Goal: Communication & Community: Answer question/provide support

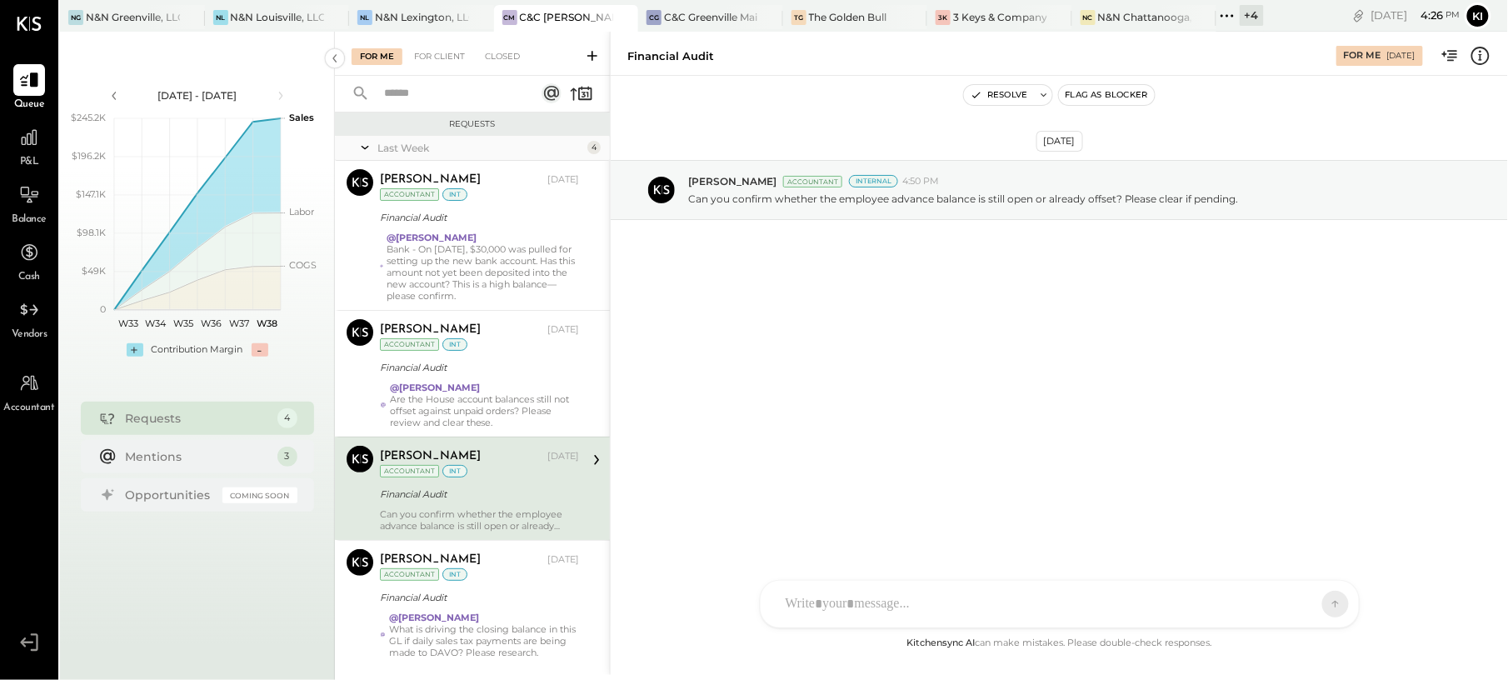
click at [797, 332] on div "Sep 16th, 2025 Manan Shah Accountant Internal 4:50 PM Can you confirm whether t…" at bounding box center [1059, 230] width 897 height 227
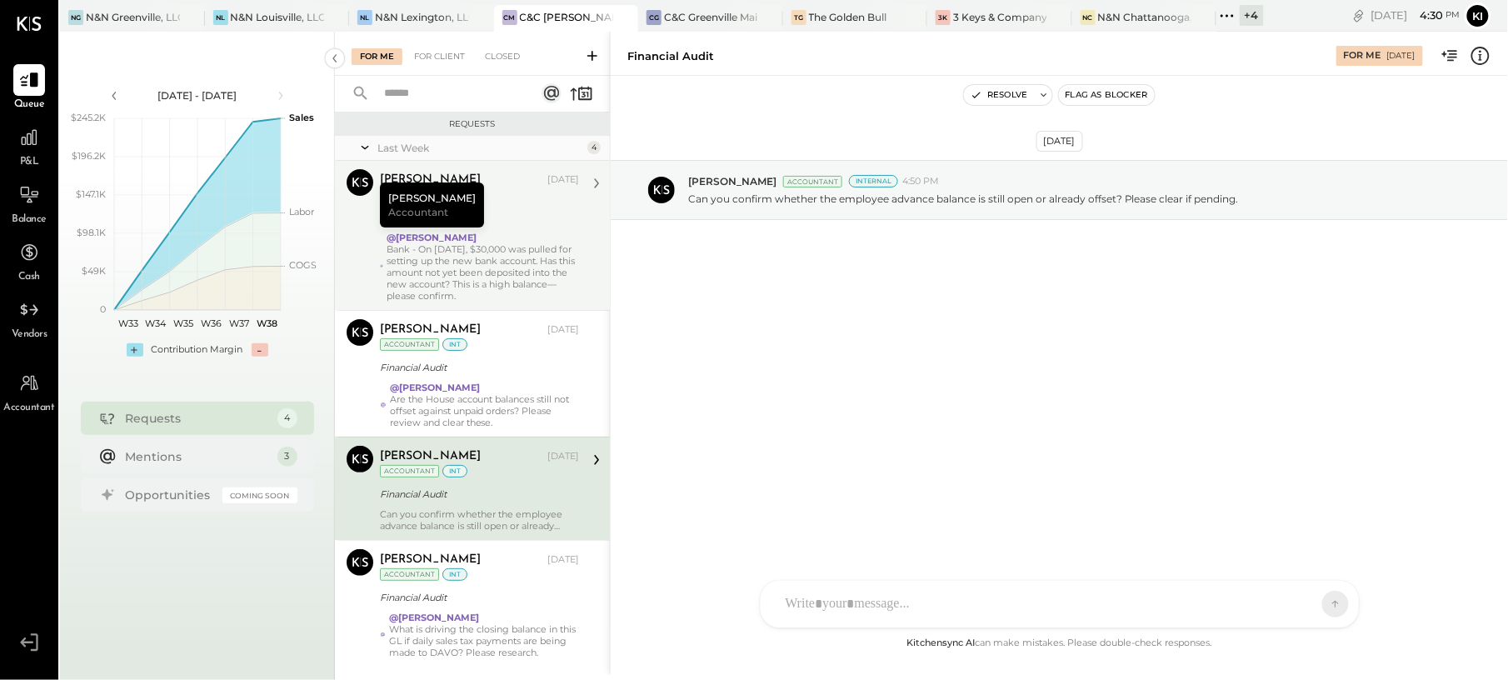
click at [497, 258] on div "Bank - On [DATE], $30,000 was pulled for setting up the new bank account. Has t…" at bounding box center [483, 272] width 192 height 58
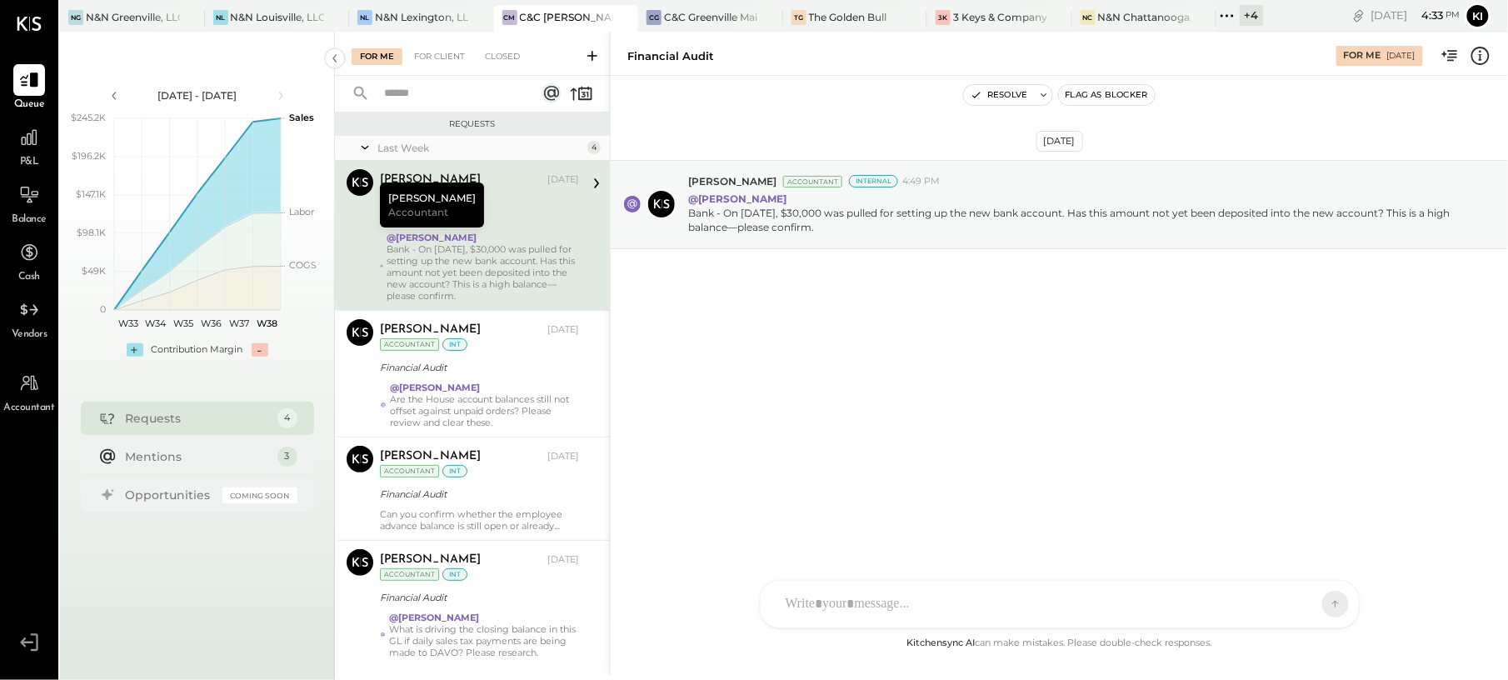
click at [947, 385] on div "[DATE] [PERSON_NAME] Accountant Internal 4:49 PM @[PERSON_NAME] Bank - On [DATE…" at bounding box center [1059, 354] width 897 height 557
click at [1065, 611] on div "KC Kinjal Chauhan HT Harsh Talajiya H hongsa00 J joy MG Margi Gandhi A adam D d…" at bounding box center [1060, 558] width 600 height 139
click at [841, 330] on div "[DATE] [PERSON_NAME] Accountant Internal 4:49 PM @[PERSON_NAME] Bank - On [DATE…" at bounding box center [1059, 245] width 897 height 257
click at [908, 335] on div "[DATE] [PERSON_NAME] Accountant Internal 4:49 PM @[PERSON_NAME] Bank - On [DATE…" at bounding box center [1059, 245] width 897 height 257
click at [1000, 327] on div "[DATE] [PERSON_NAME] Accountant Internal 4:49 PM @[PERSON_NAME] Bank - On [DATE…" at bounding box center [1059, 245] width 897 height 257
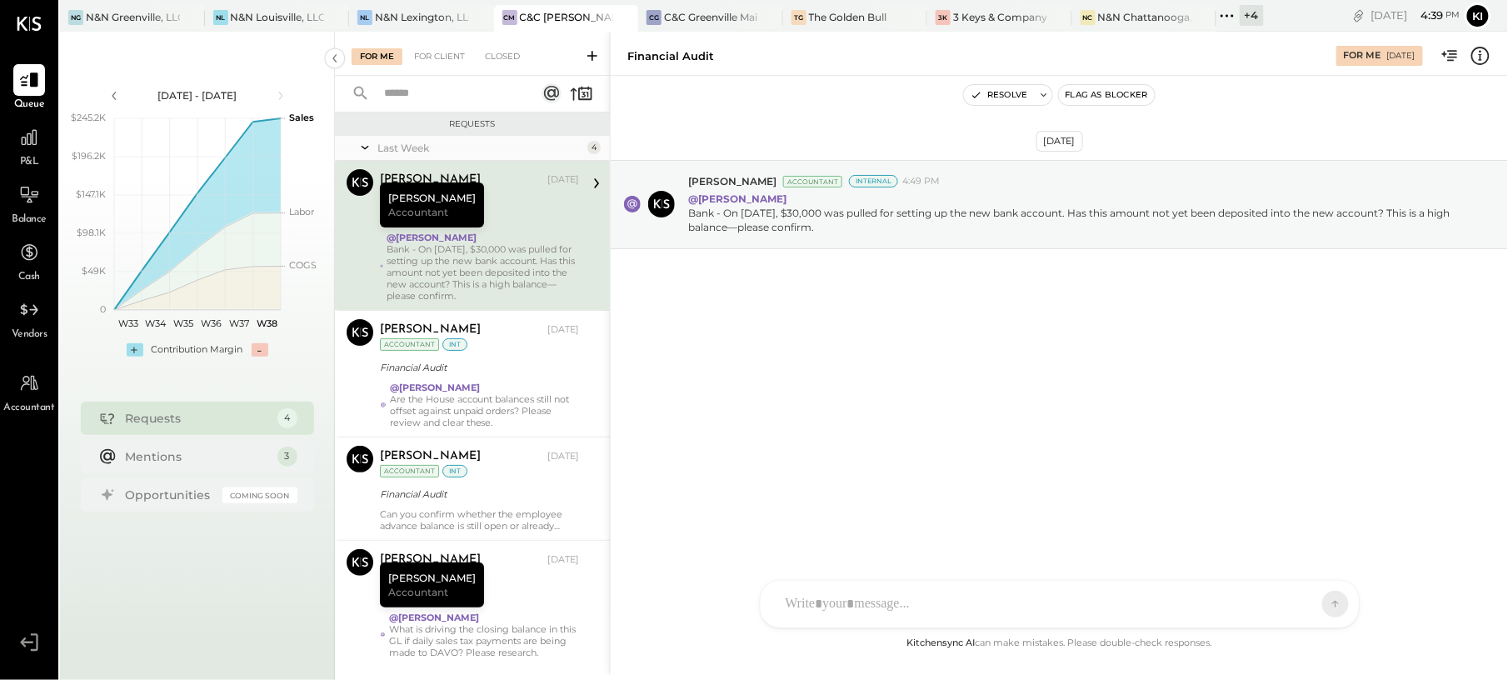
click at [967, 597] on div at bounding box center [1044, 604] width 535 height 37
click at [955, 510] on div at bounding box center [1059, 533] width 565 height 67
click at [872, 531] on div at bounding box center [1059, 533] width 565 height 67
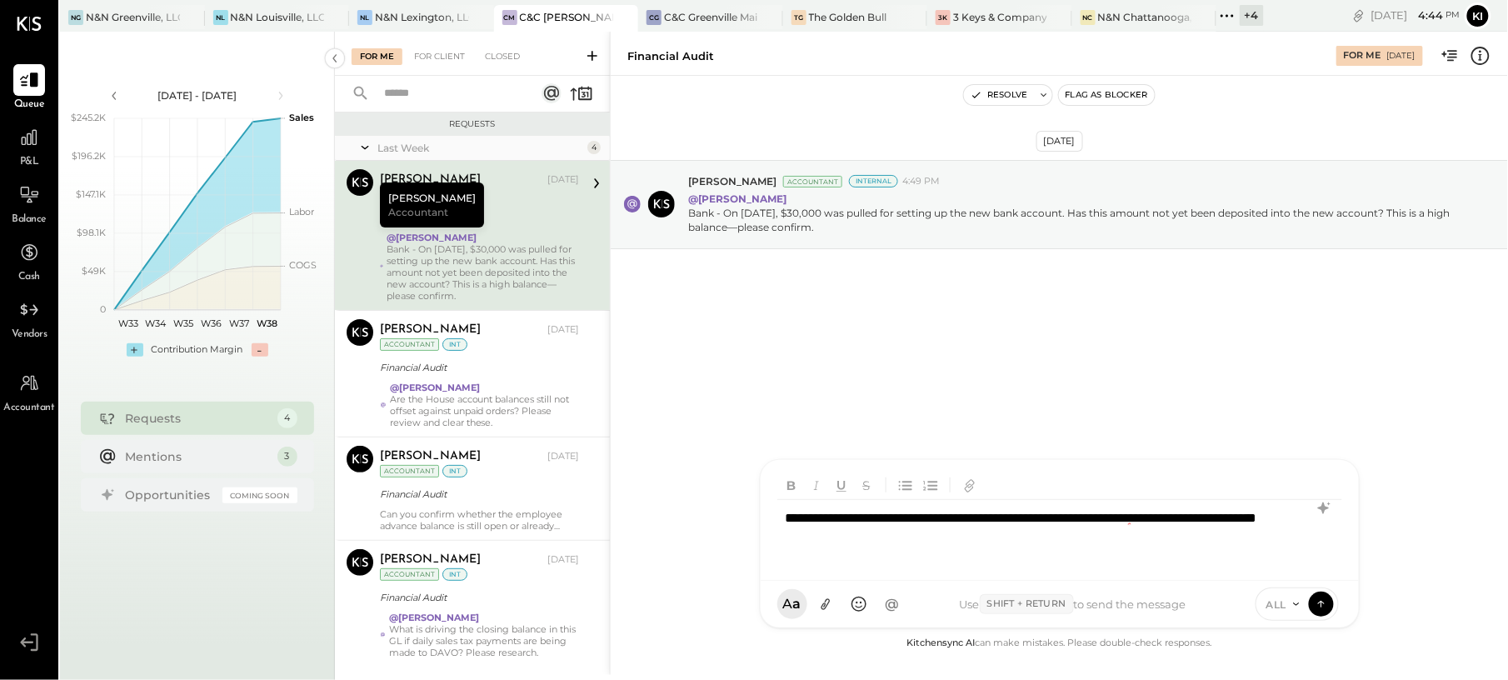
click at [827, 547] on div "**********" at bounding box center [1059, 533] width 564 height 67
click at [1325, 507] on icon at bounding box center [1322, 508] width 11 height 12
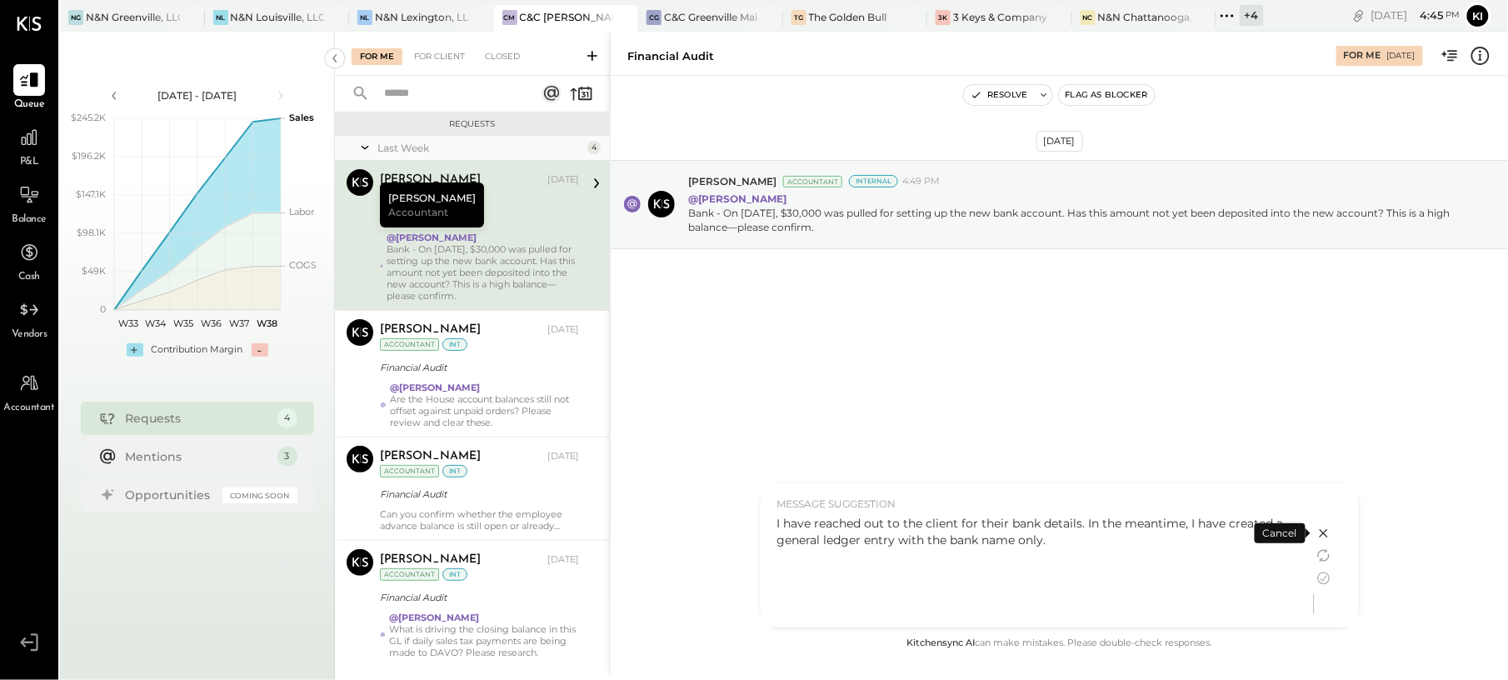
click at [1127, 547] on div "I have reached out to the client for their bank details. In the meantime, I hav…" at bounding box center [1037, 531] width 520 height 33
click at [861, 538] on div "I have reached out to the client for their bank details. In the meantime, I hav…" at bounding box center [1037, 531] width 520 height 33
click at [883, 527] on div "I have reached out to the client for their bank details. In the meantime, I hav…" at bounding box center [1037, 531] width 520 height 33
click at [857, 538] on div "I have reached out to the client for their bank details. In the meantime, I hav…" at bounding box center [1037, 531] width 520 height 33
click at [1326, 574] on icon at bounding box center [1324, 578] width 20 height 20
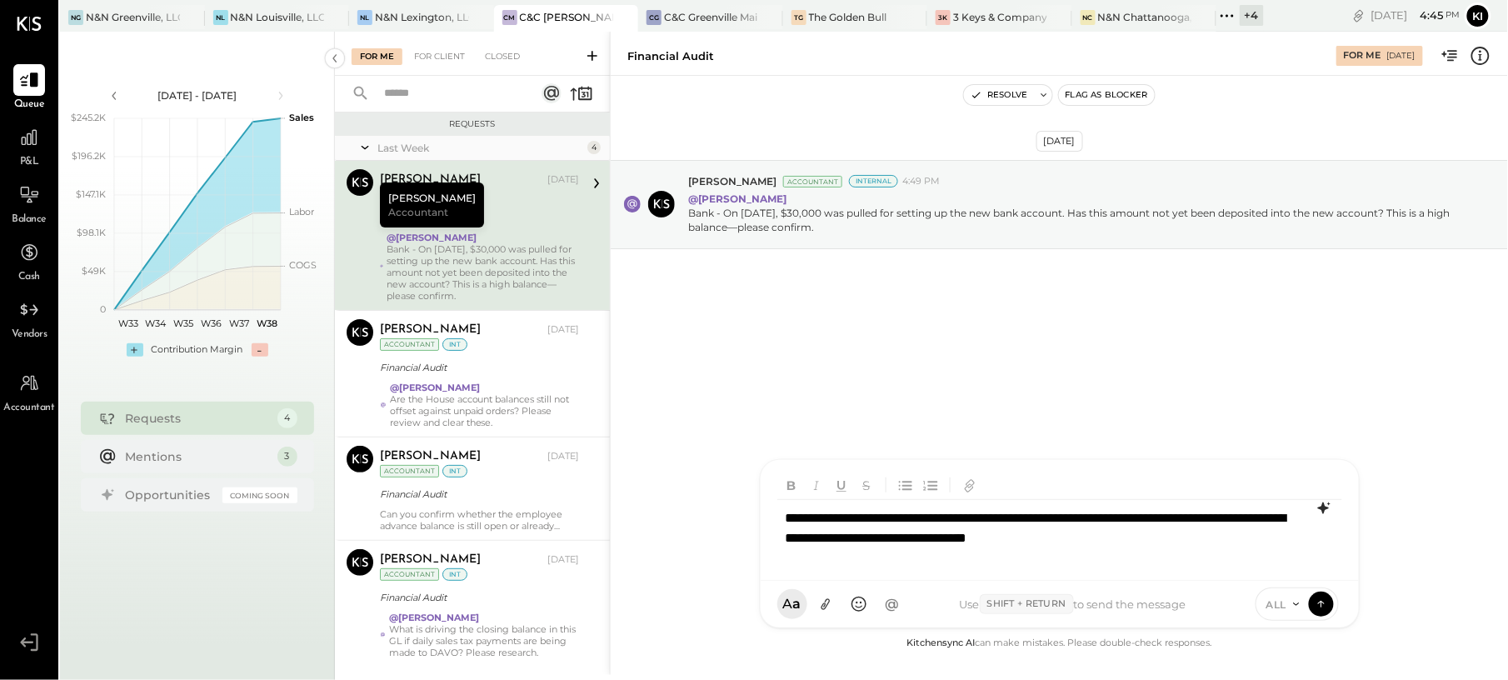
click at [884, 538] on div "**********" at bounding box center [1059, 533] width 564 height 67
click at [974, 550] on div "**********" at bounding box center [1059, 533] width 564 height 67
click at [1027, 537] on div "**********" at bounding box center [1059, 533] width 564 height 67
click at [1325, 605] on icon at bounding box center [1321, 603] width 15 height 17
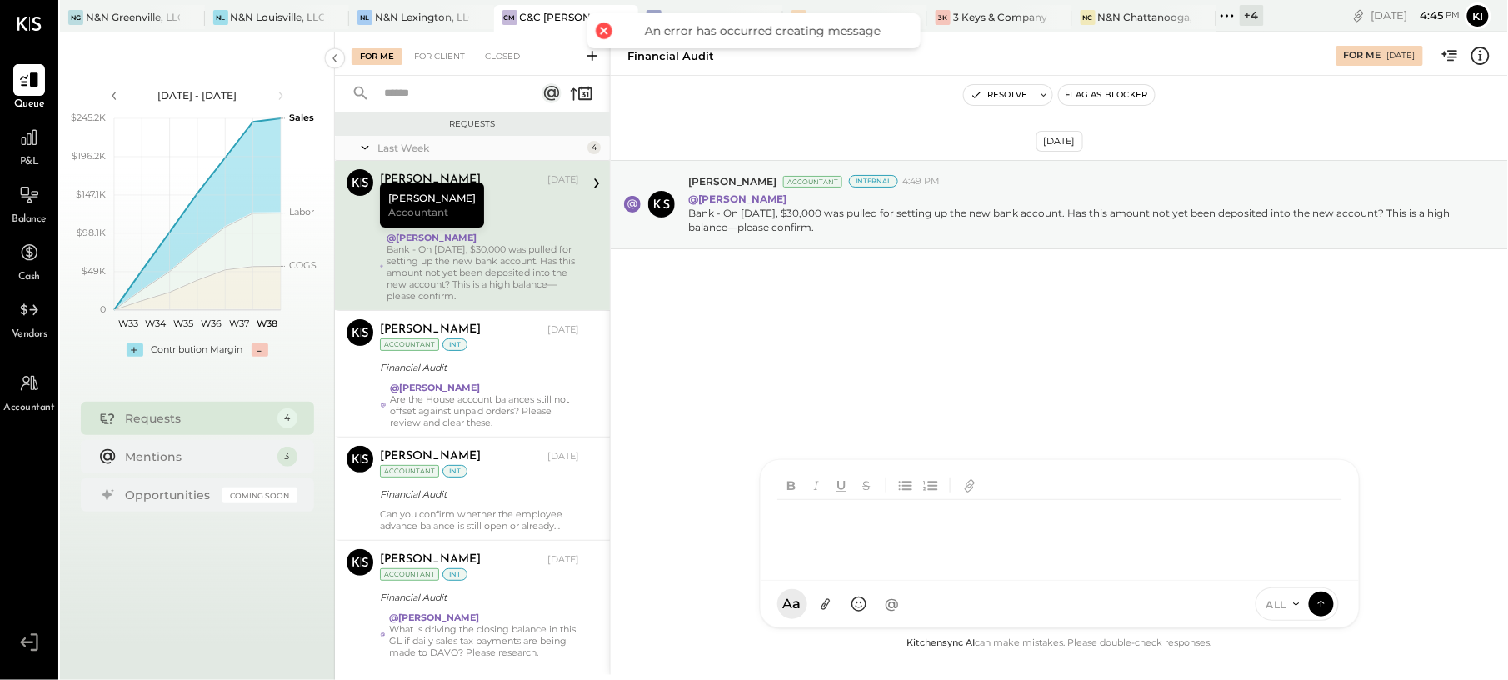
click at [943, 517] on div at bounding box center [1059, 533] width 564 height 67
click at [938, 535] on div at bounding box center [1059, 533] width 564 height 67
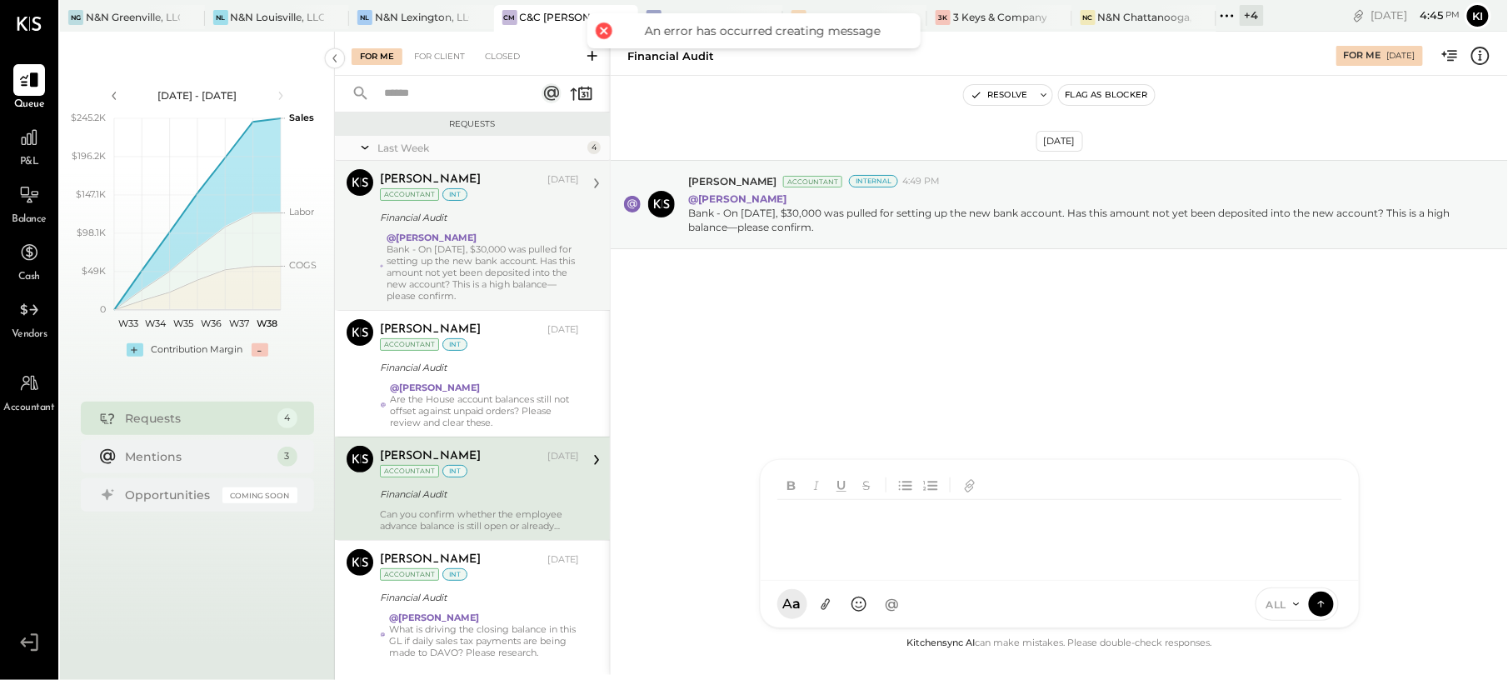
scroll to position [38, 0]
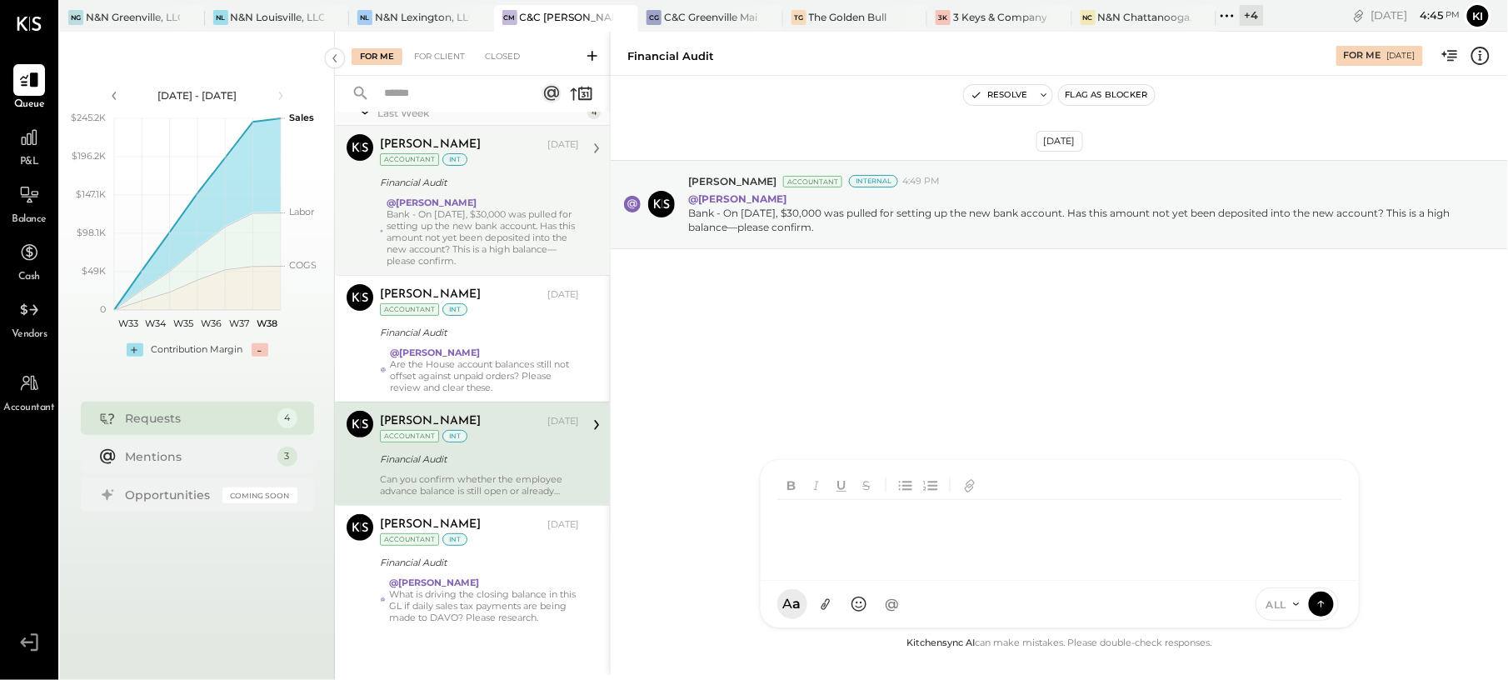
click at [1121, 591] on div "A a @ Use Shift + Return to send the message ALL" at bounding box center [1060, 604] width 598 height 47
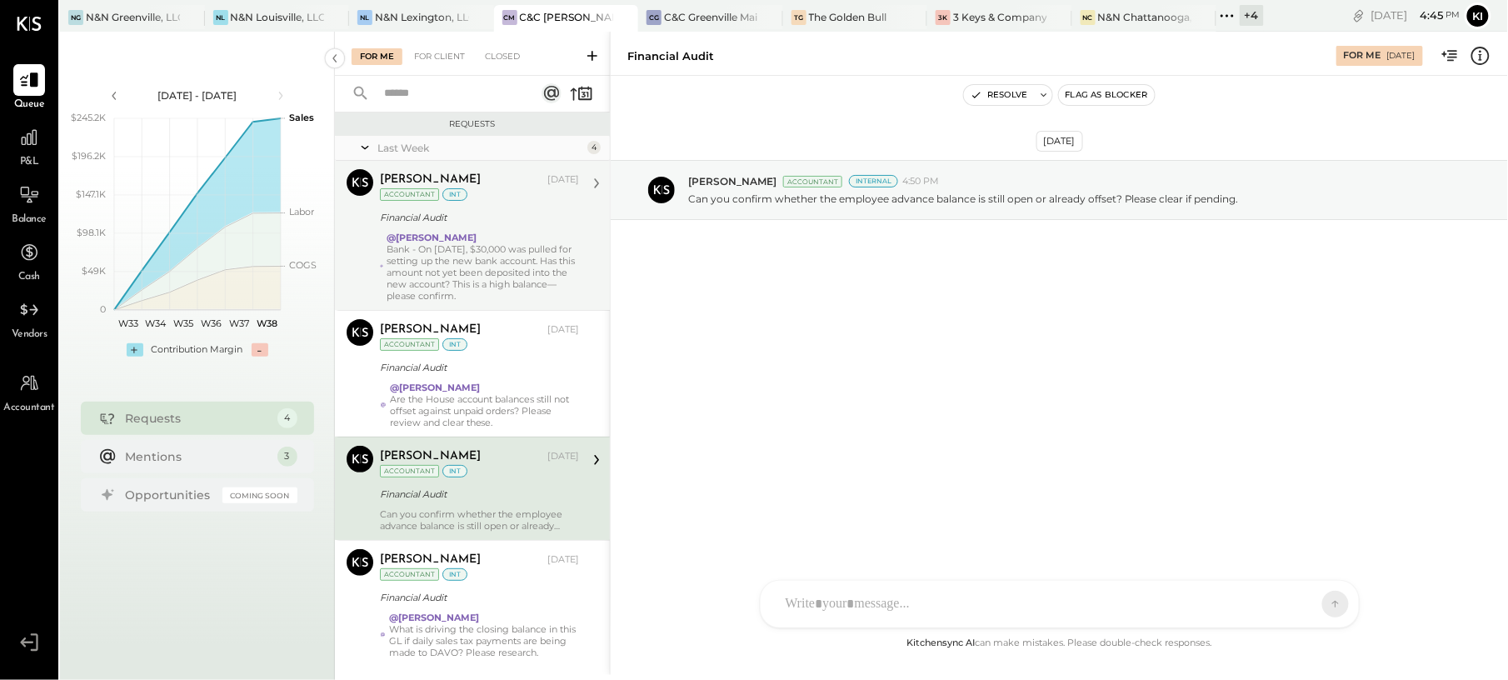
click at [465, 261] on div "Bank - On [DATE], $30,000 was pulled for setting up the new bank account. Has t…" at bounding box center [483, 272] width 192 height 58
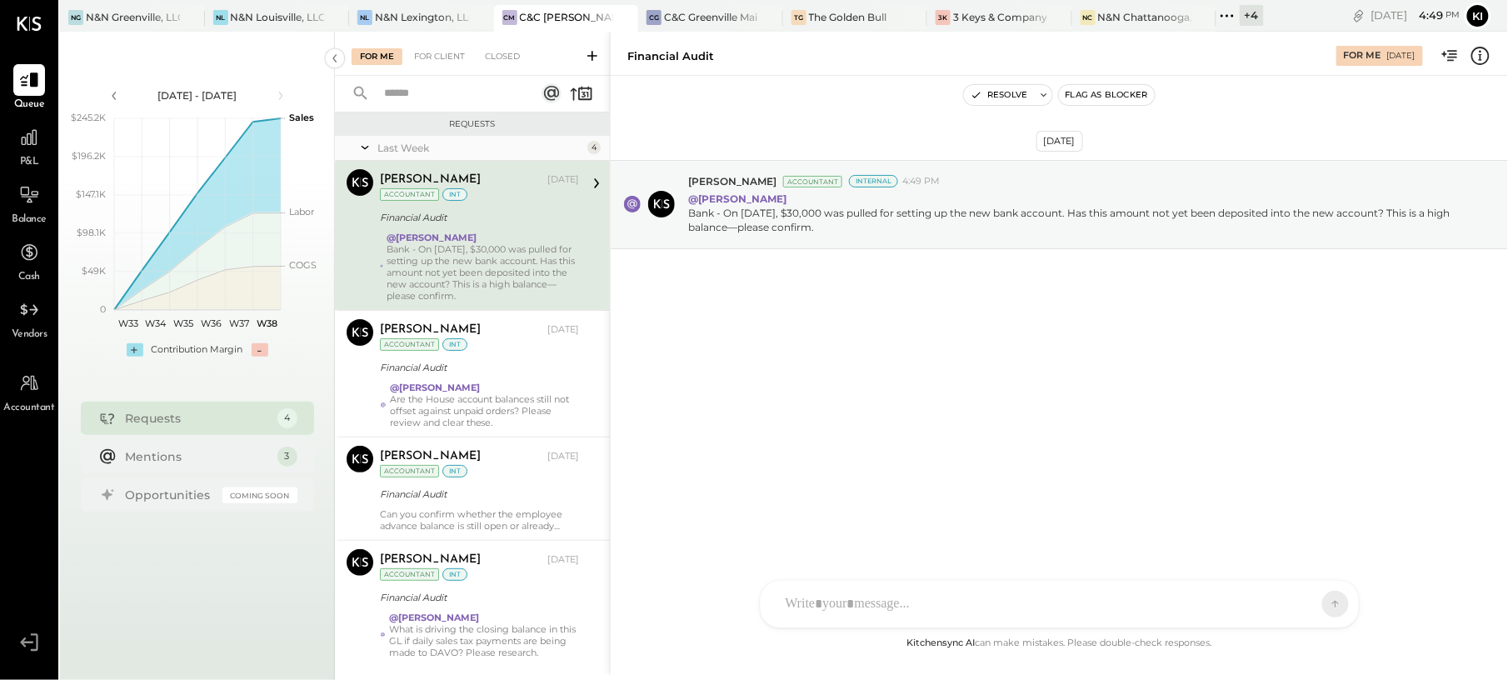
click at [435, 247] on div "Bank - On [DATE], $30,000 was pulled for setting up the new bank account. Has t…" at bounding box center [483, 272] width 192 height 58
click at [910, 567] on div at bounding box center [1059, 533] width 565 height 67
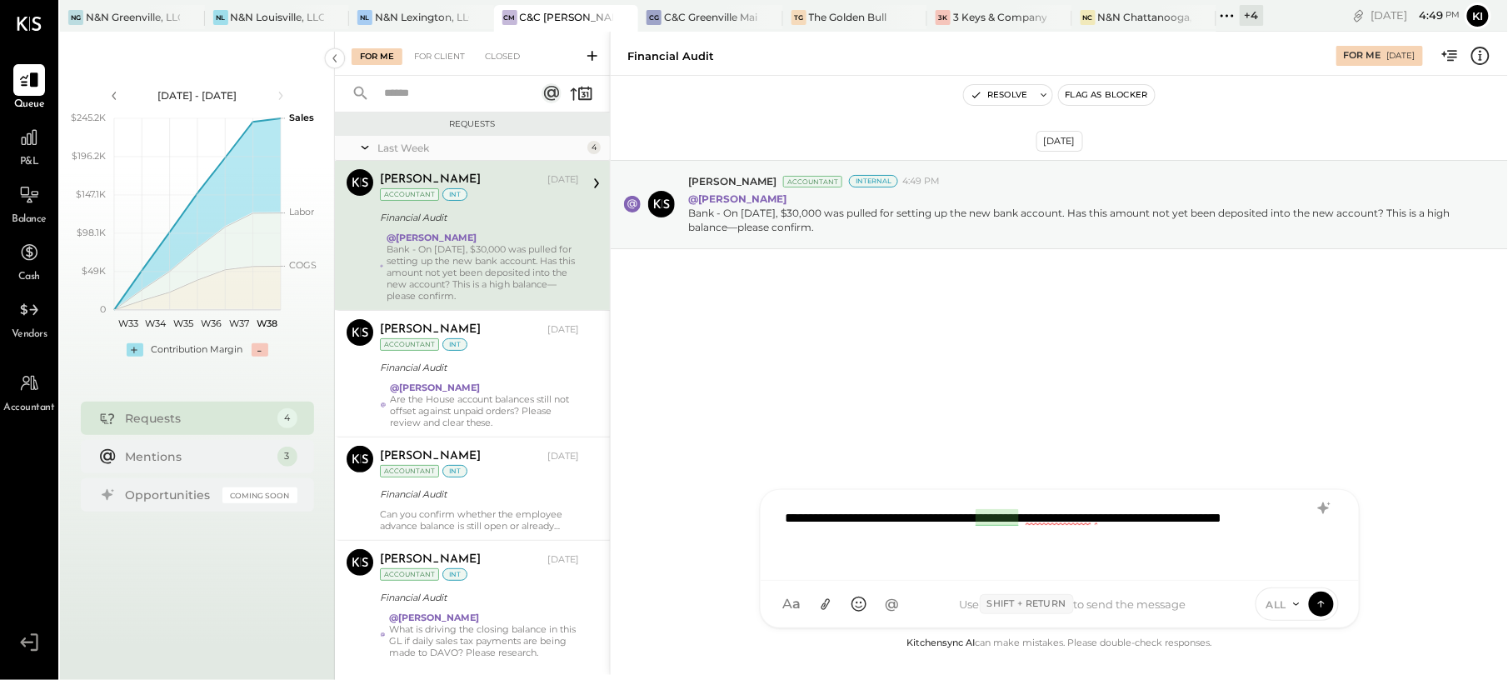
click at [983, 522] on div "**********" at bounding box center [1059, 533] width 564 height 67
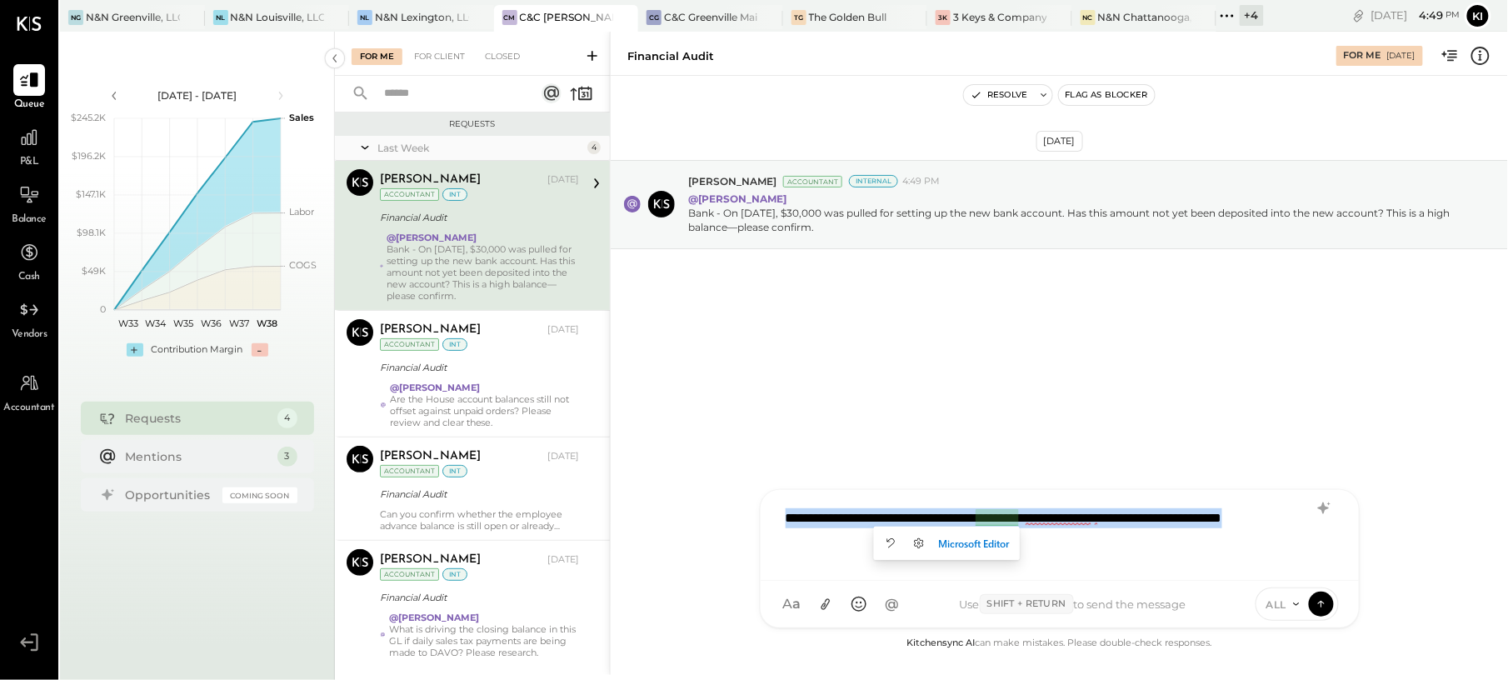
click at [983, 522] on div "**********" at bounding box center [1059, 533] width 564 height 67
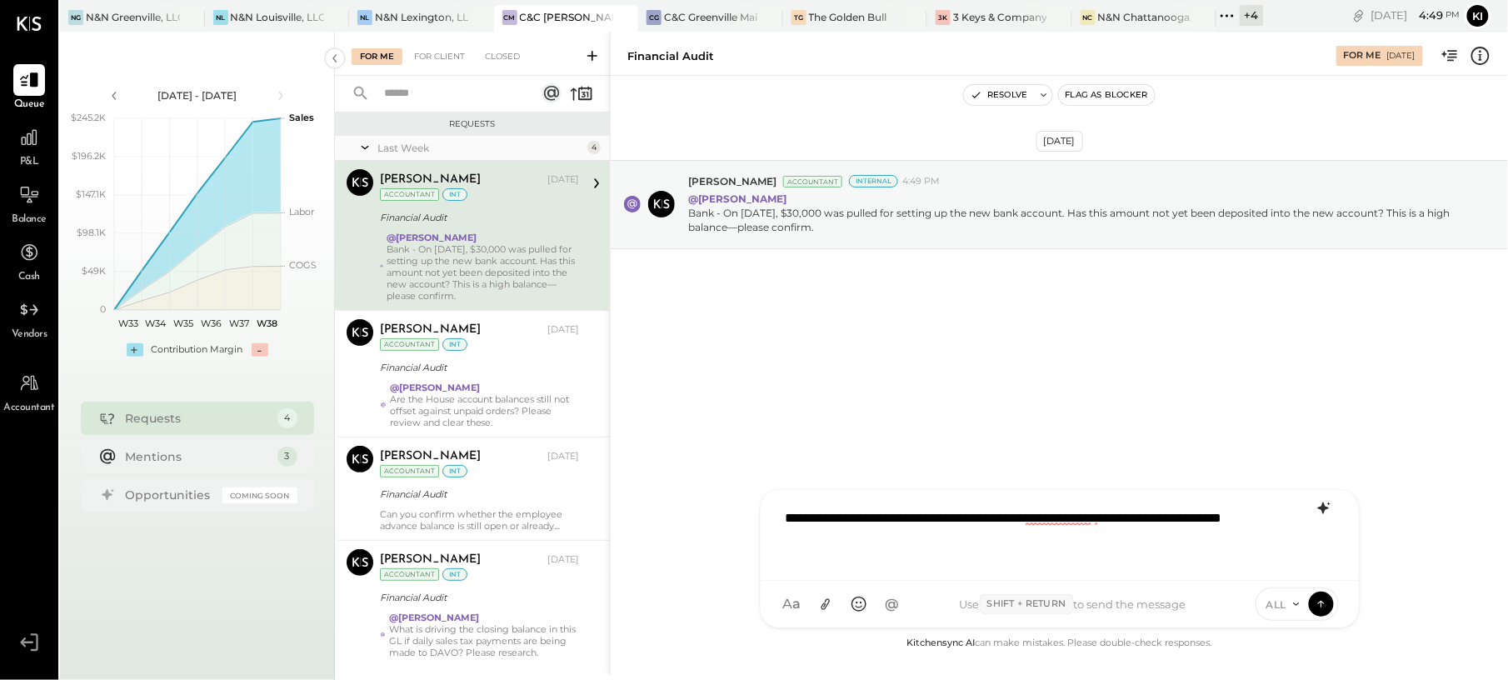
click at [1324, 514] on icon at bounding box center [1324, 508] width 20 height 20
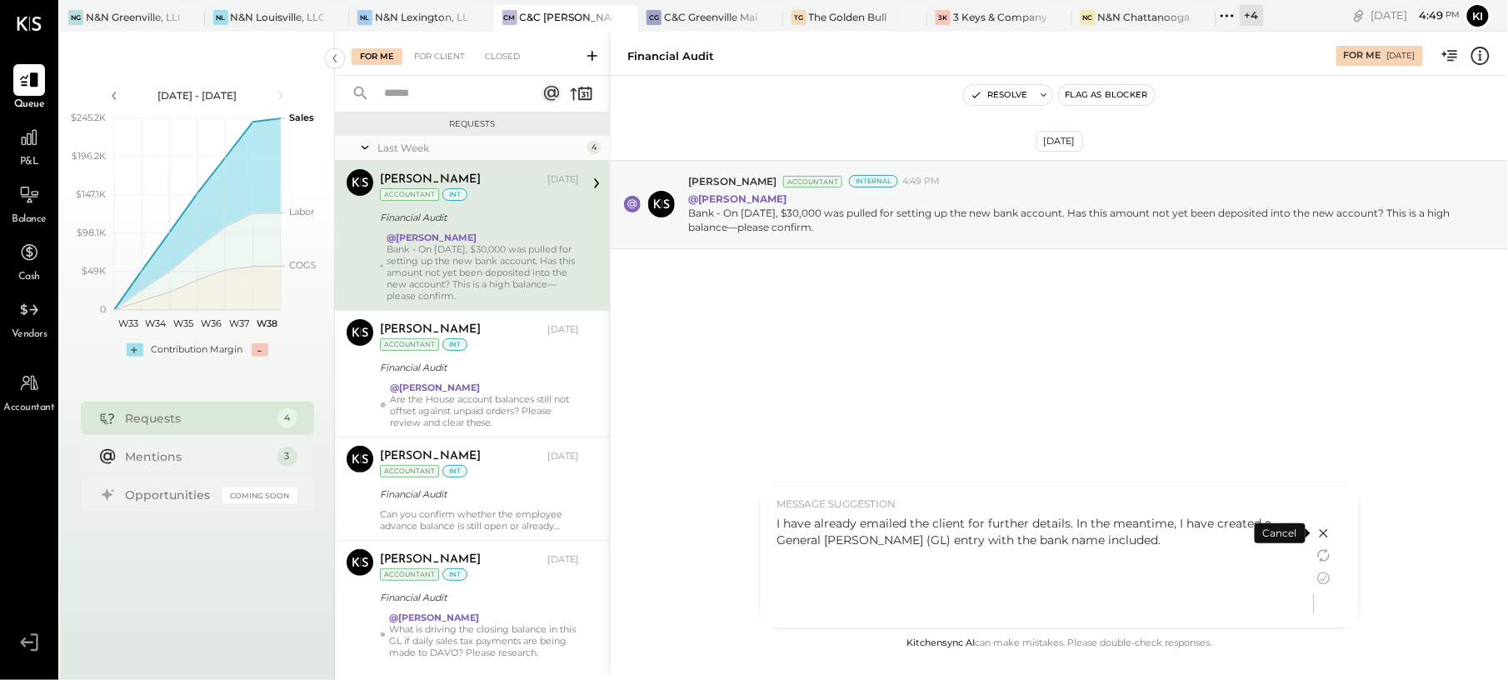
click at [1165, 535] on div "I have already emailed the client for further details. In the meantime, I have …" at bounding box center [1037, 531] width 520 height 33
click at [1327, 577] on icon at bounding box center [1324, 578] width 20 height 20
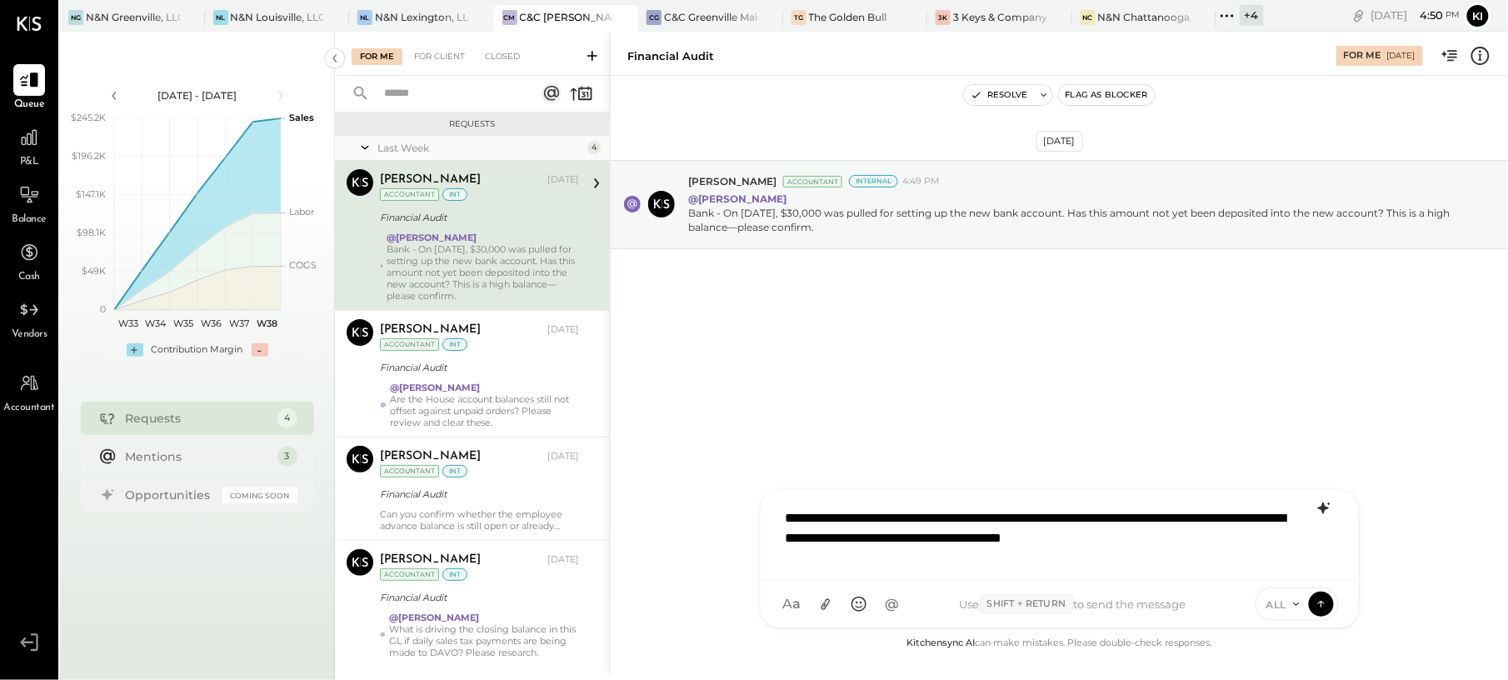
click at [1077, 517] on div "**********" at bounding box center [1059, 533] width 564 height 67
click at [952, 538] on div "**********" at bounding box center [1059, 533] width 564 height 67
click at [988, 533] on div "**********" at bounding box center [1059, 533] width 564 height 67
click at [1318, 603] on icon at bounding box center [1321, 603] width 15 height 17
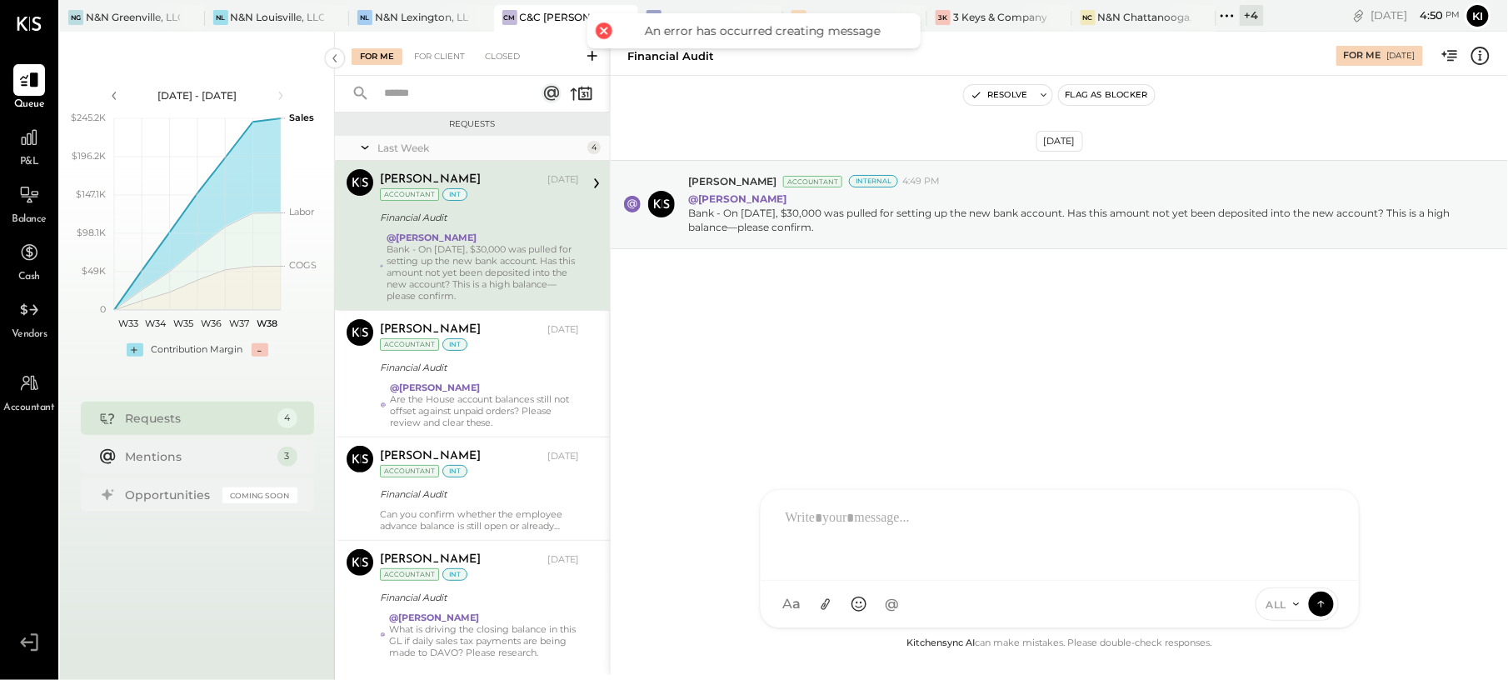
click at [437, 223] on div "Financial Audit" at bounding box center [477, 217] width 194 height 17
click at [817, 300] on div "[DATE] [PERSON_NAME] Accountant Internal 4:49 PM @[PERSON_NAME] Bank - On [DATE…" at bounding box center [1059, 245] width 897 height 257
click at [1004, 94] on button "Resolve" at bounding box center [999, 95] width 70 height 20
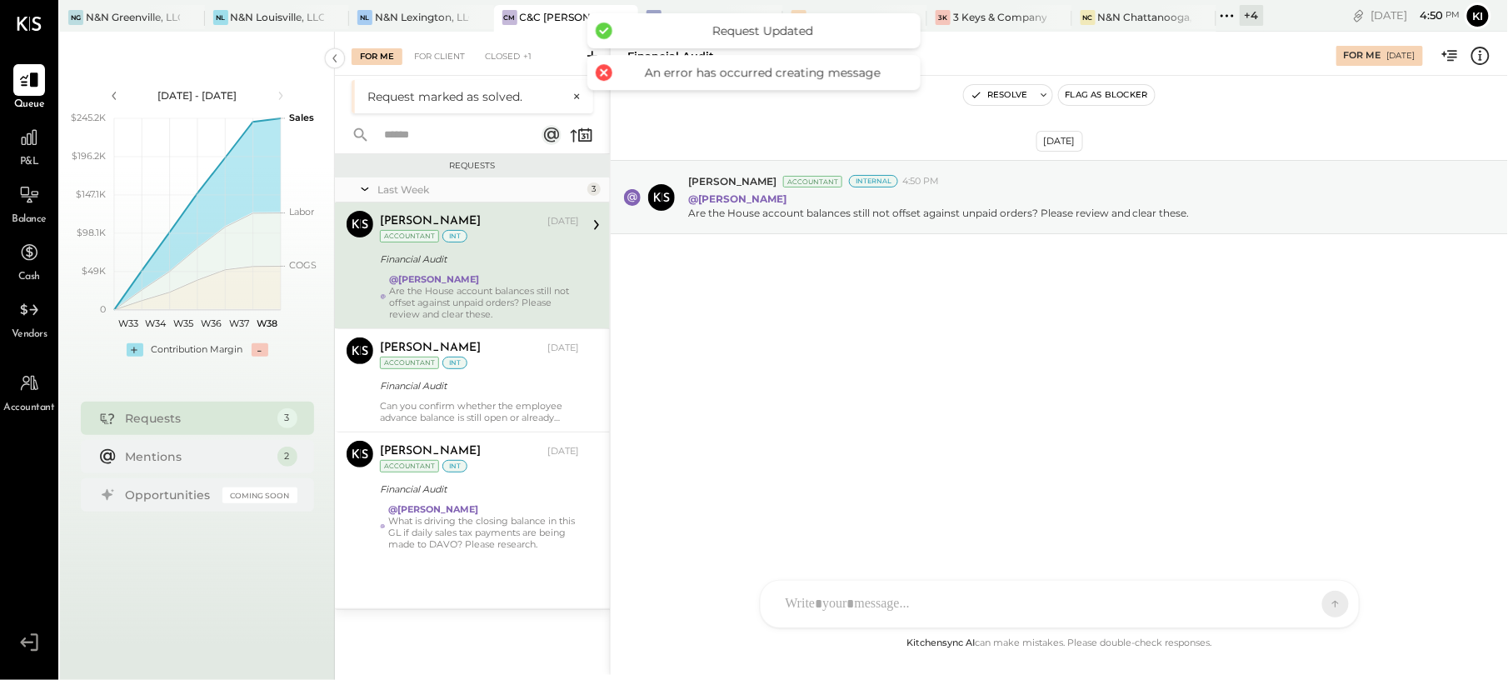
click at [898, 303] on div "[DATE] [PERSON_NAME] Accountant Internal 4:50 PM @[PERSON_NAME] Are the House a…" at bounding box center [1059, 238] width 897 height 242
click at [851, 597] on div at bounding box center [1044, 604] width 534 height 37
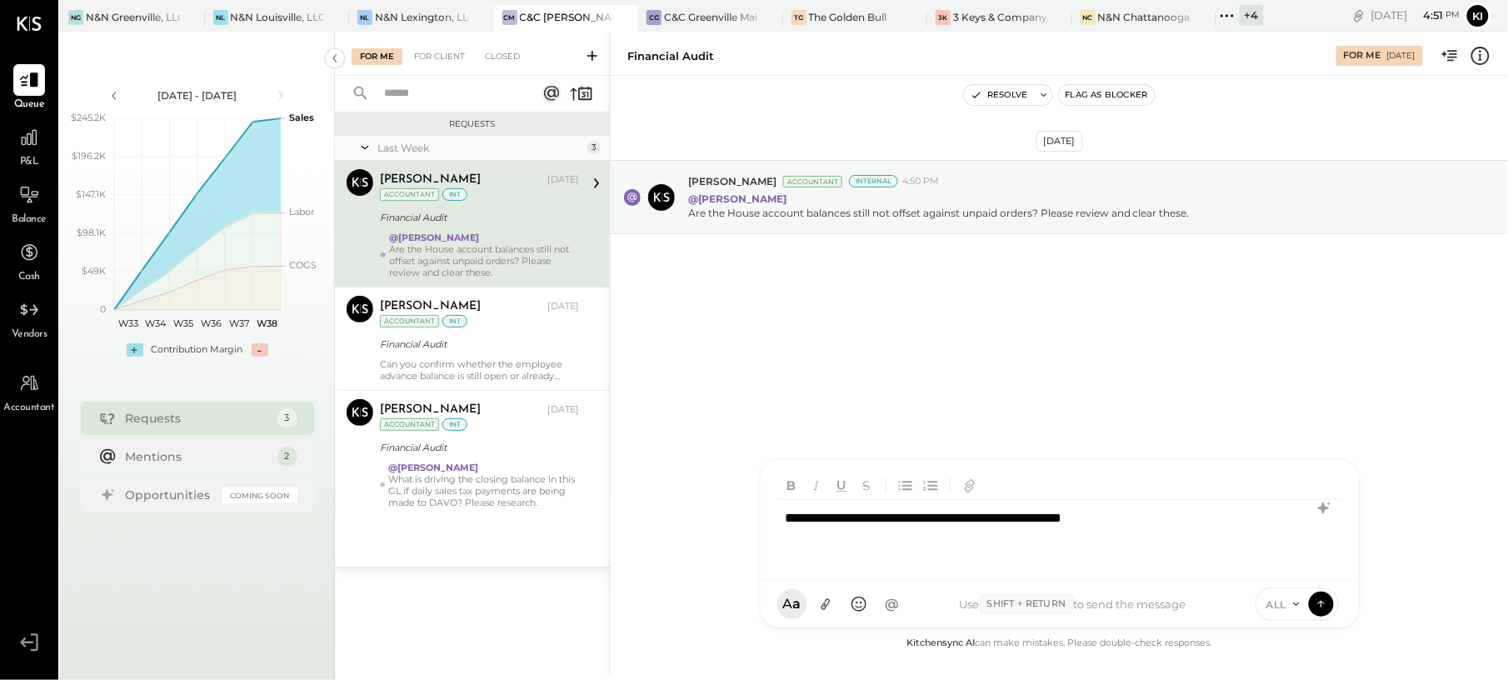
click at [1286, 607] on span "ALL" at bounding box center [1276, 604] width 21 height 14
click at [1300, 565] on div "INTERNAL" at bounding box center [1305, 562] width 98 height 27
click at [1317, 602] on icon at bounding box center [1321, 603] width 15 height 17
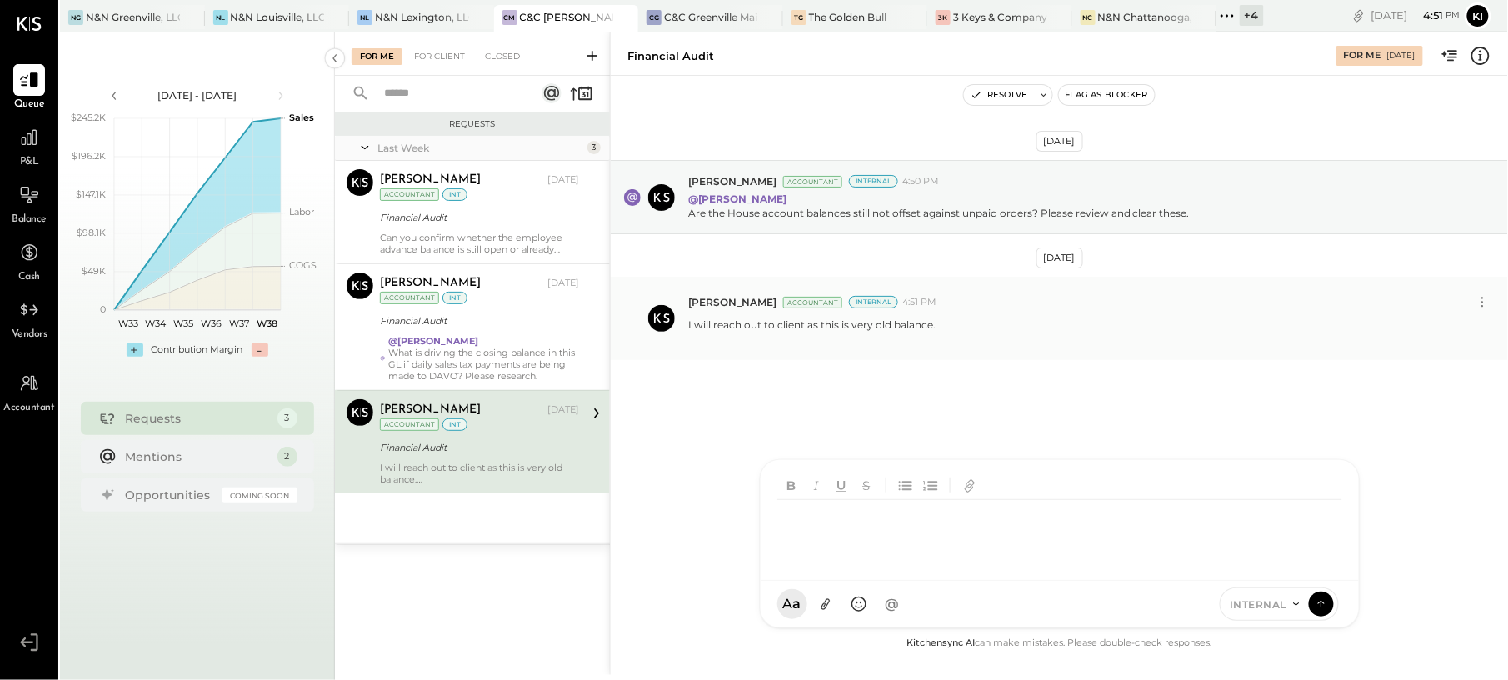
click at [900, 338] on div at bounding box center [811, 339] width 247 height 14
click at [437, 52] on div "For Client" at bounding box center [439, 56] width 67 height 17
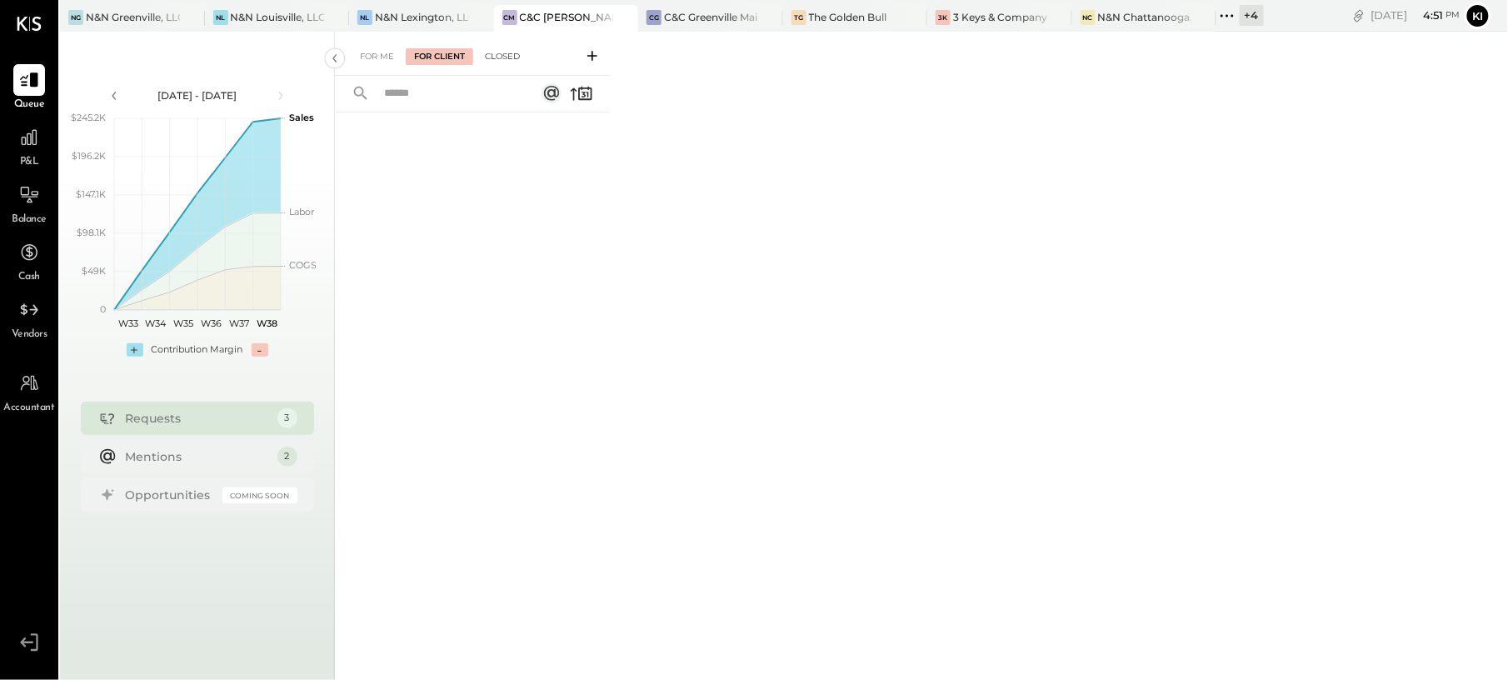
click at [517, 57] on div "Closed" at bounding box center [503, 56] width 52 height 17
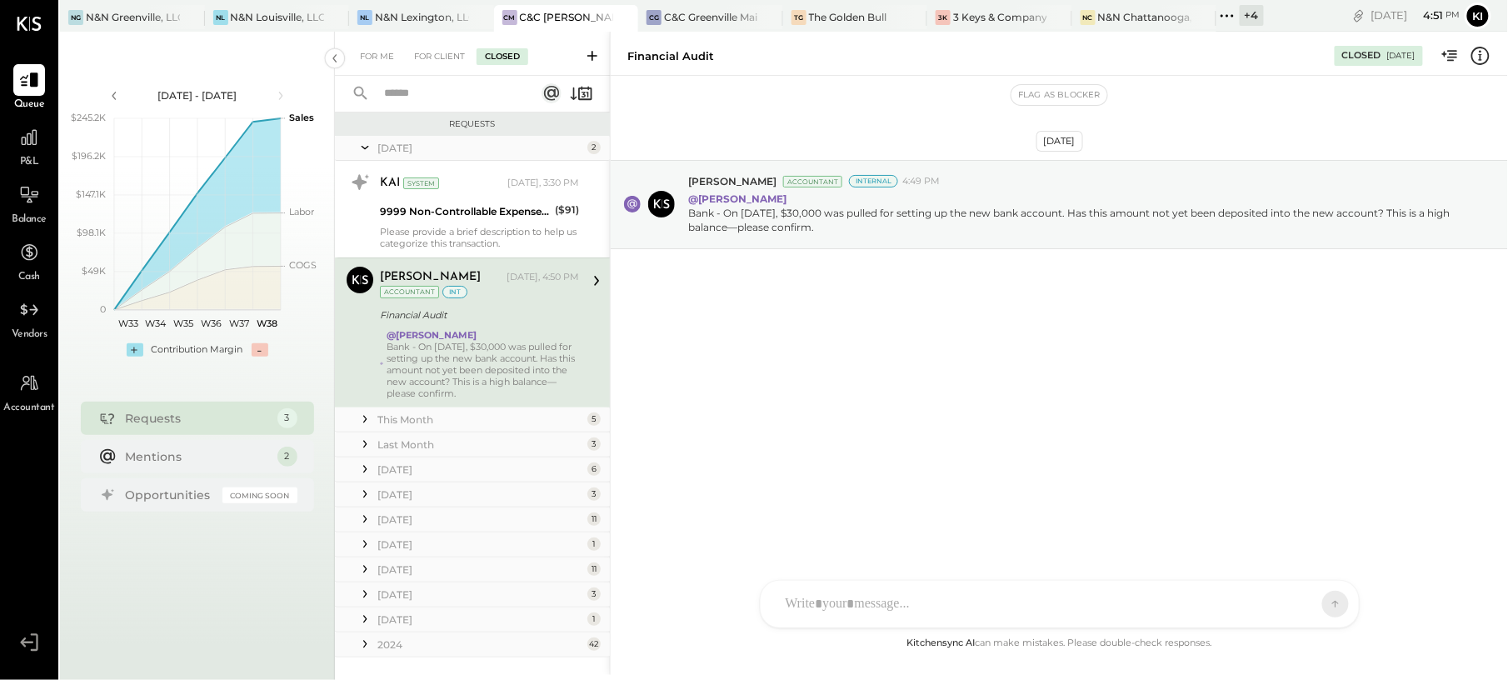
click at [491, 378] on div "Bank - On [DATE], $30,000 was pulled for setting up the new bank account. Has t…" at bounding box center [483, 370] width 192 height 58
click at [852, 298] on div "[DATE] [PERSON_NAME] Accountant Internal 4:49 PM @[PERSON_NAME] Bank - On [DATE…" at bounding box center [1059, 245] width 897 height 257
click at [884, 603] on div "[PERSON_NAME] [PERSON_NAME] HT [PERSON_NAME] H hongsa00 J joy MG [PERSON_NAME] …" at bounding box center [1060, 604] width 600 height 48
click at [895, 520] on div at bounding box center [1059, 533] width 565 height 67
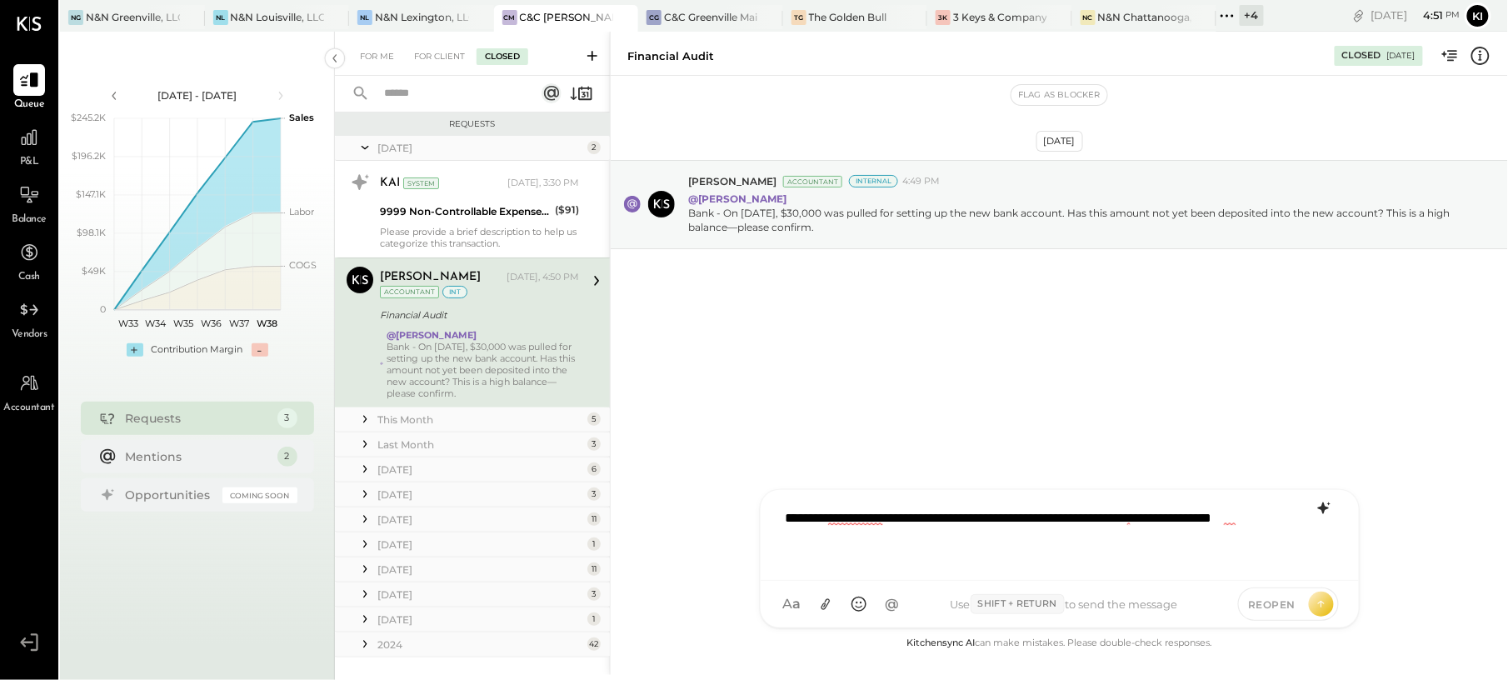
click at [1321, 507] on icon at bounding box center [1322, 508] width 11 height 12
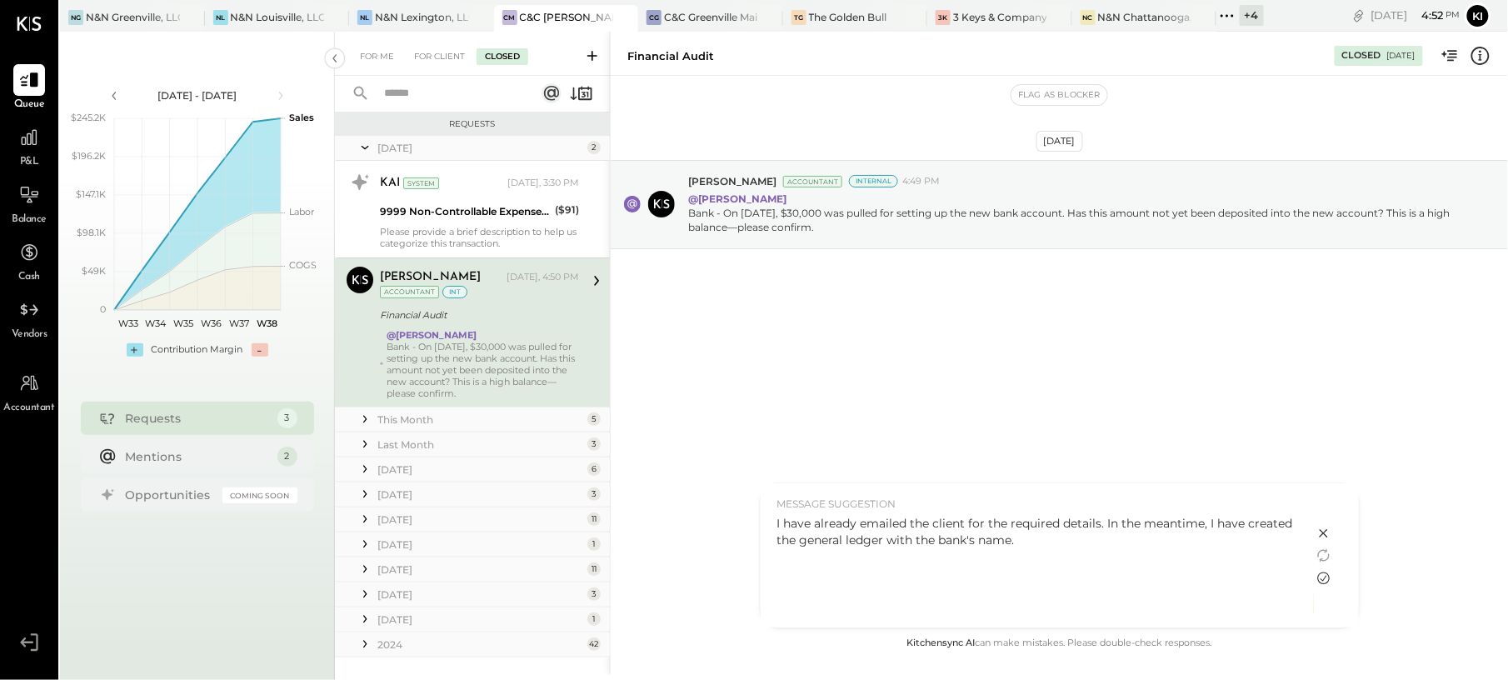
click at [1326, 574] on icon at bounding box center [1324, 578] width 20 height 20
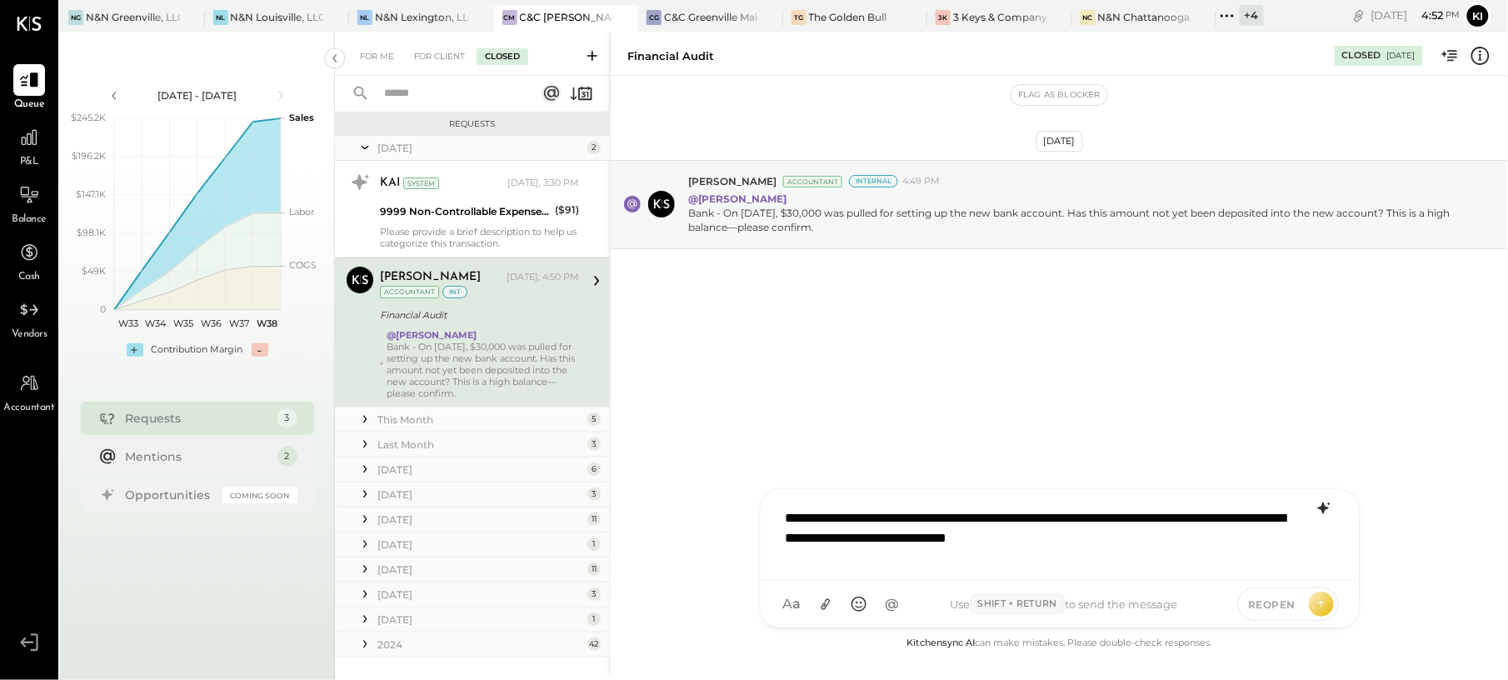
click at [1007, 542] on div "**********" at bounding box center [1059, 533] width 564 height 67
click at [1284, 605] on span "REOPEN" at bounding box center [1272, 604] width 47 height 14
click at [1321, 602] on icon at bounding box center [1321, 604] width 1 height 7
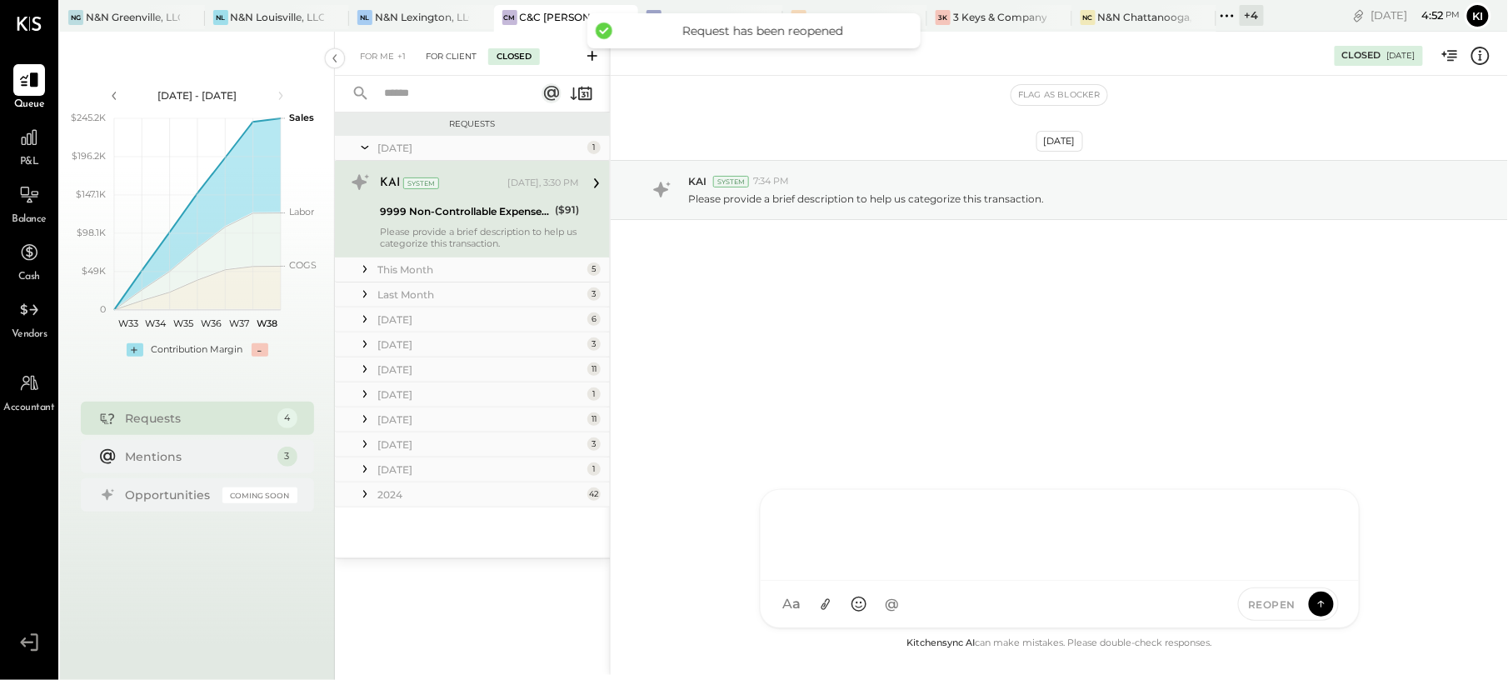
click at [441, 52] on div "For Client" at bounding box center [450, 56] width 67 height 17
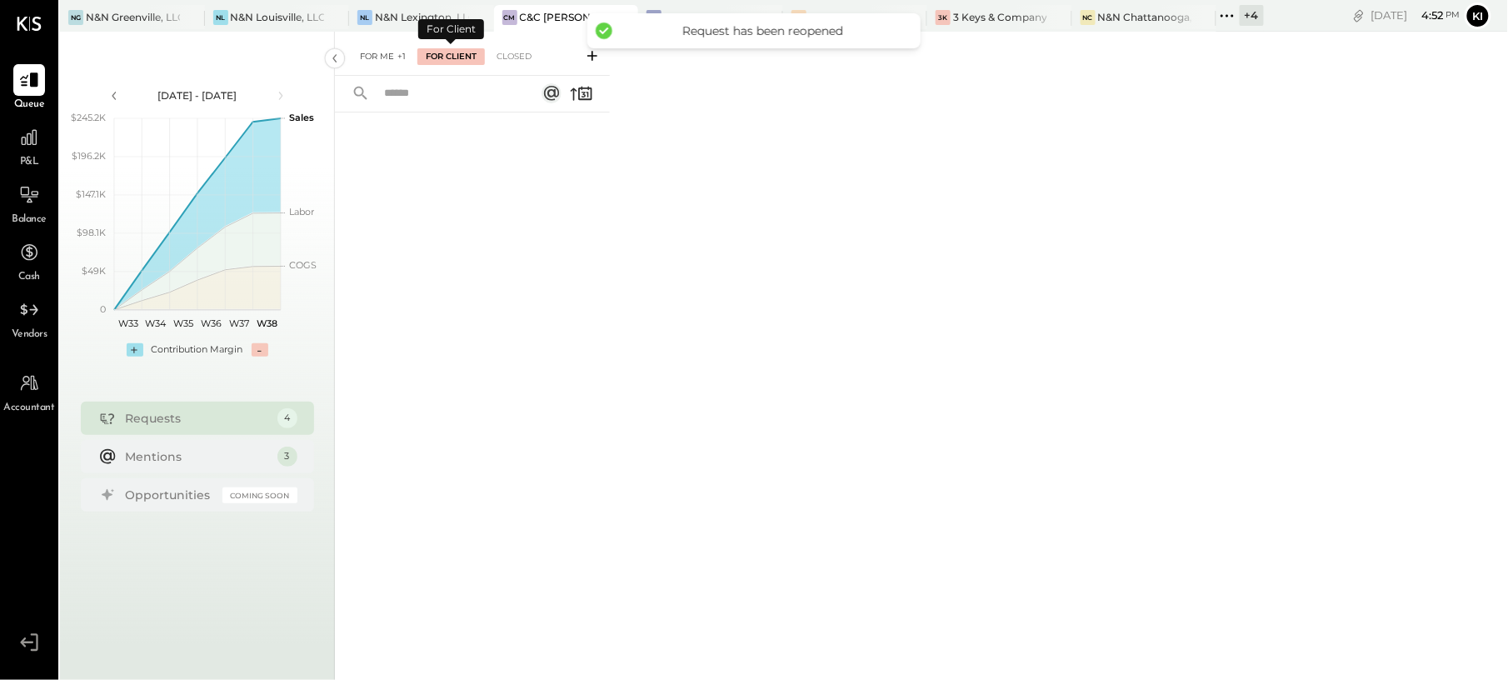
click at [380, 55] on div "For Me +1" at bounding box center [383, 56] width 62 height 17
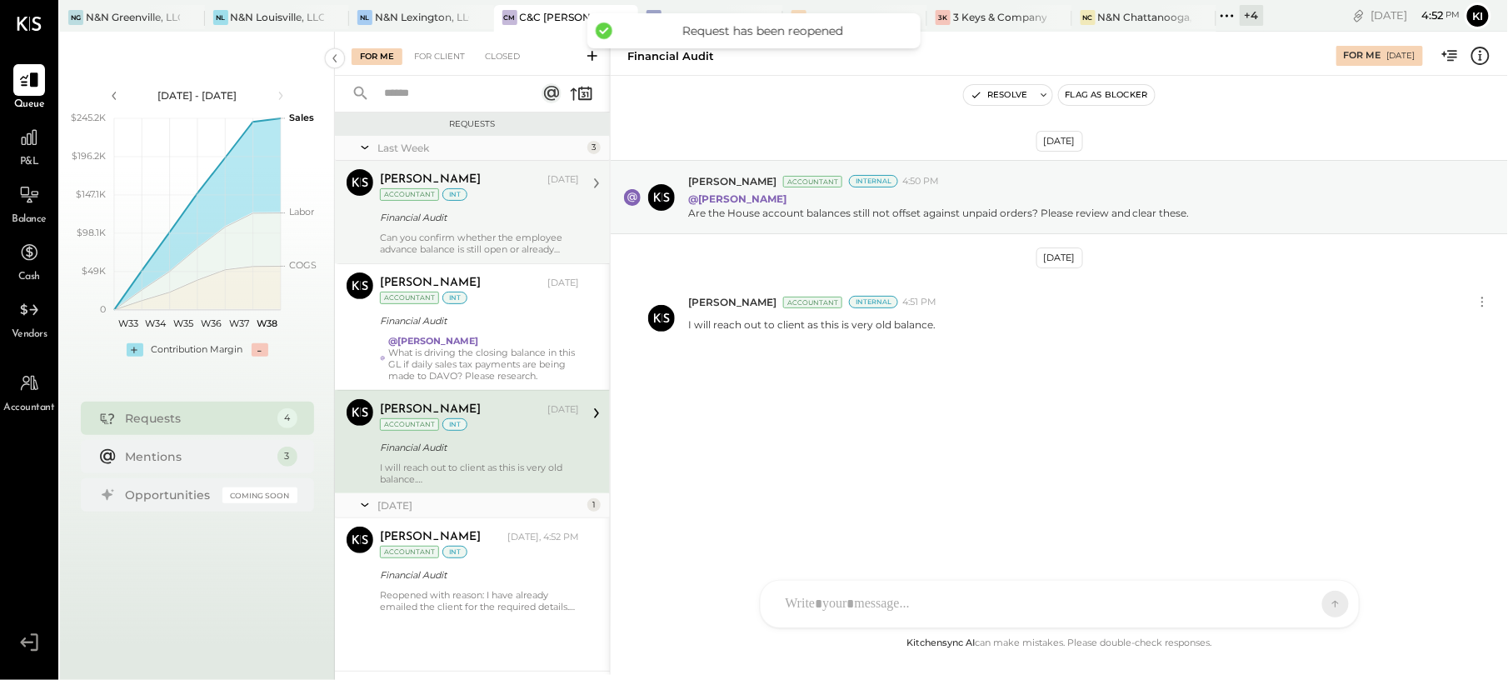
click at [472, 237] on div "Can you confirm whether the employee advance balance is still open or already o…" at bounding box center [479, 243] width 199 height 23
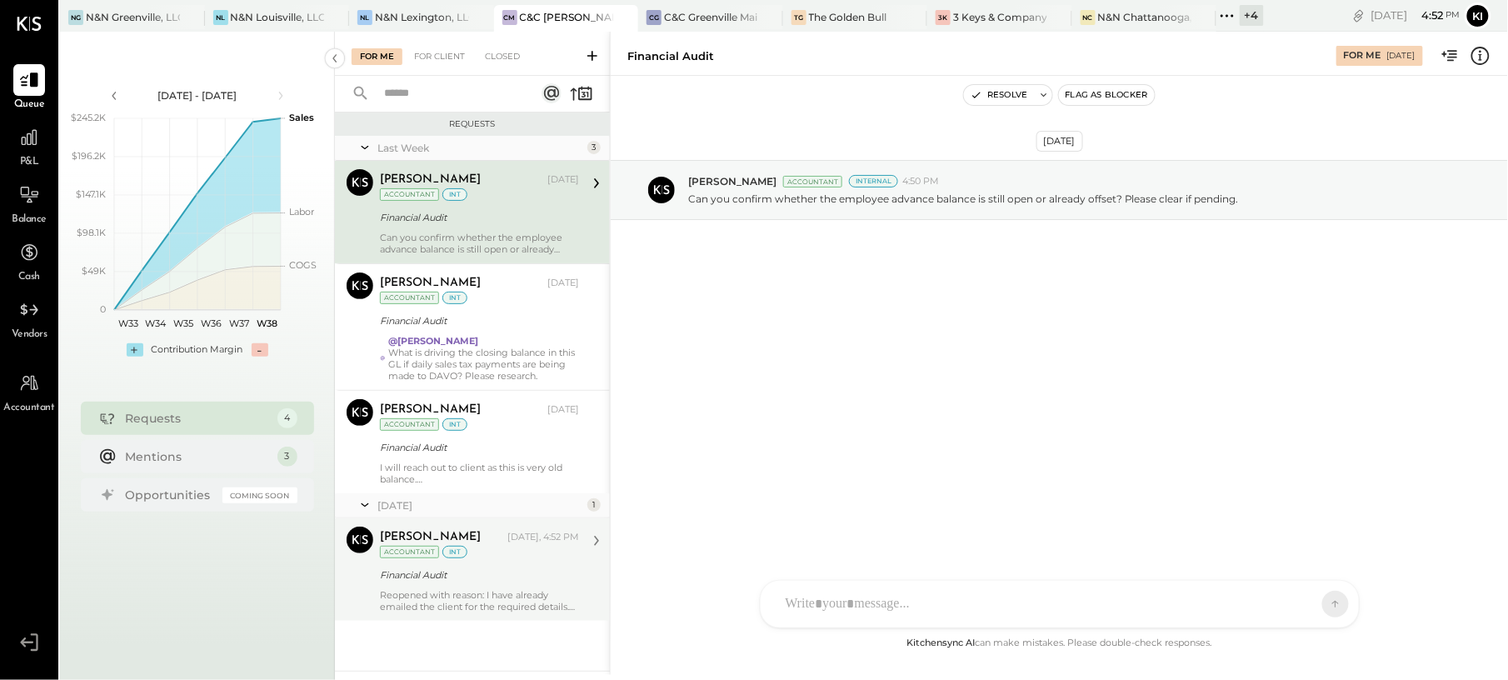
click at [483, 580] on div "Financial Audit" at bounding box center [477, 575] width 194 height 17
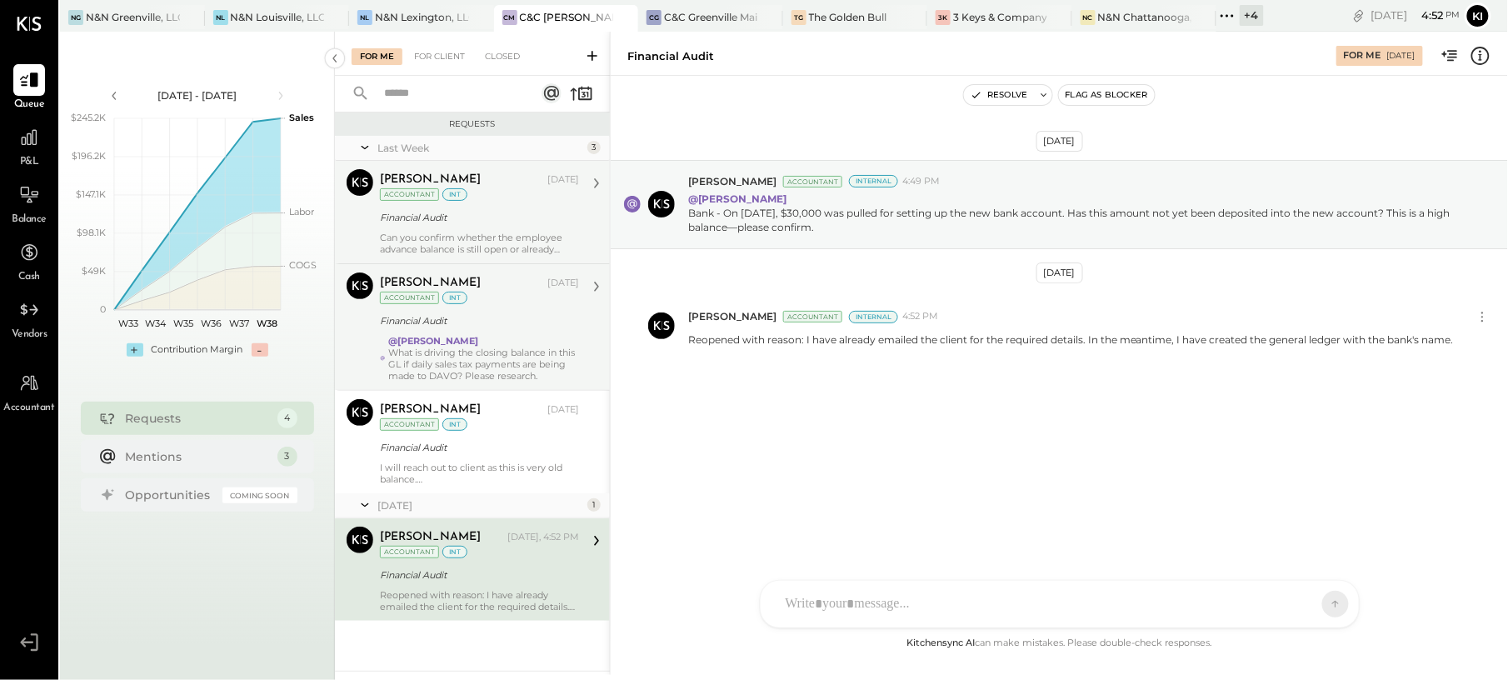
click at [470, 320] on div "Financial Audit" at bounding box center [477, 320] width 194 height 17
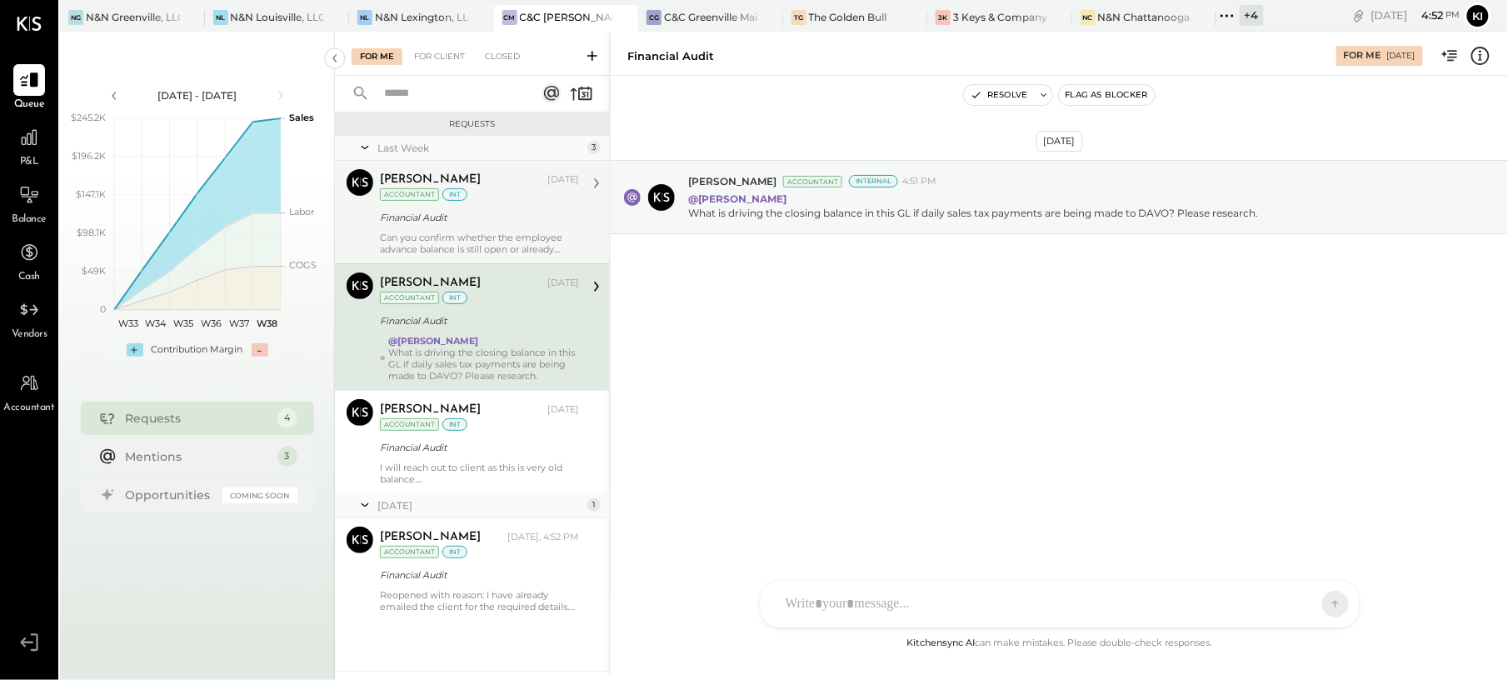
click at [532, 247] on div "Can you confirm whether the employee advance balance is still open or already o…" at bounding box center [479, 243] width 199 height 23
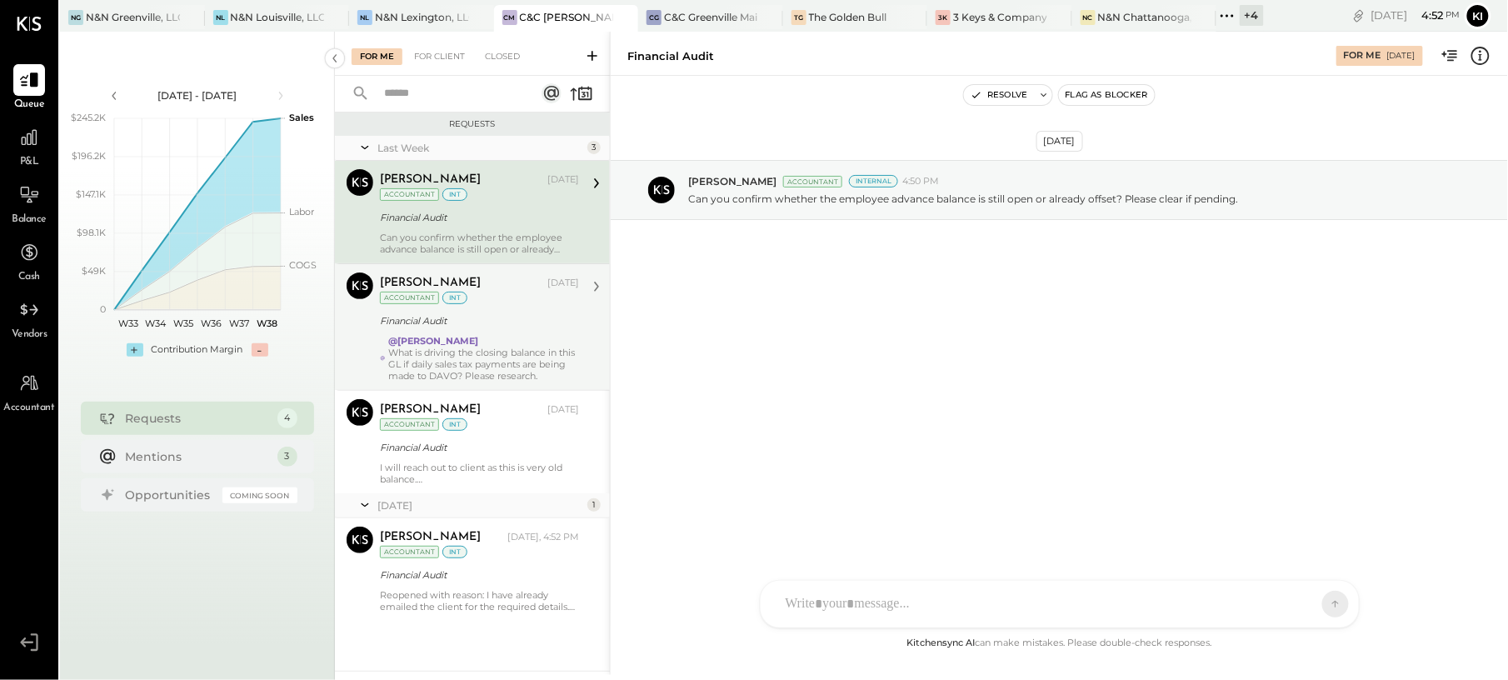
click at [473, 329] on div "Financial Audit" at bounding box center [477, 320] width 194 height 17
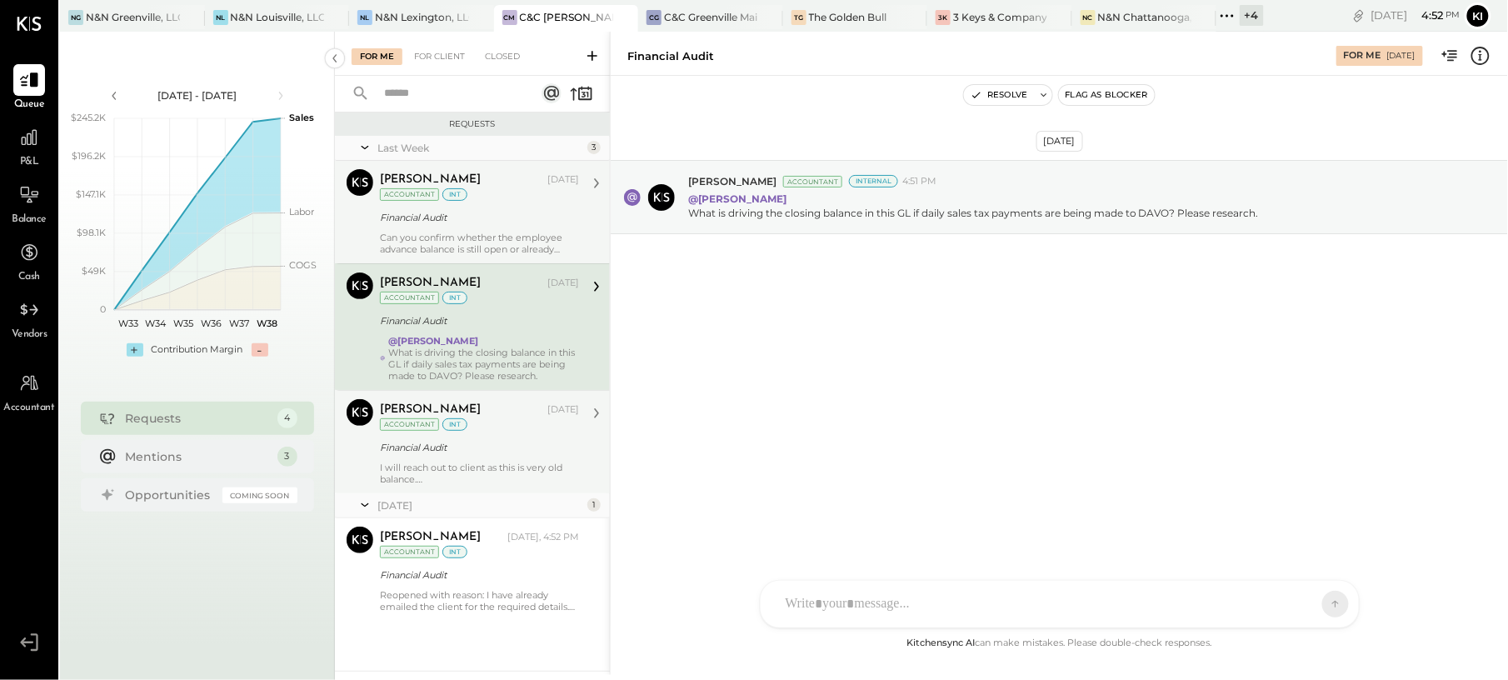
click at [450, 440] on div "Financial Audit" at bounding box center [477, 447] width 194 height 20
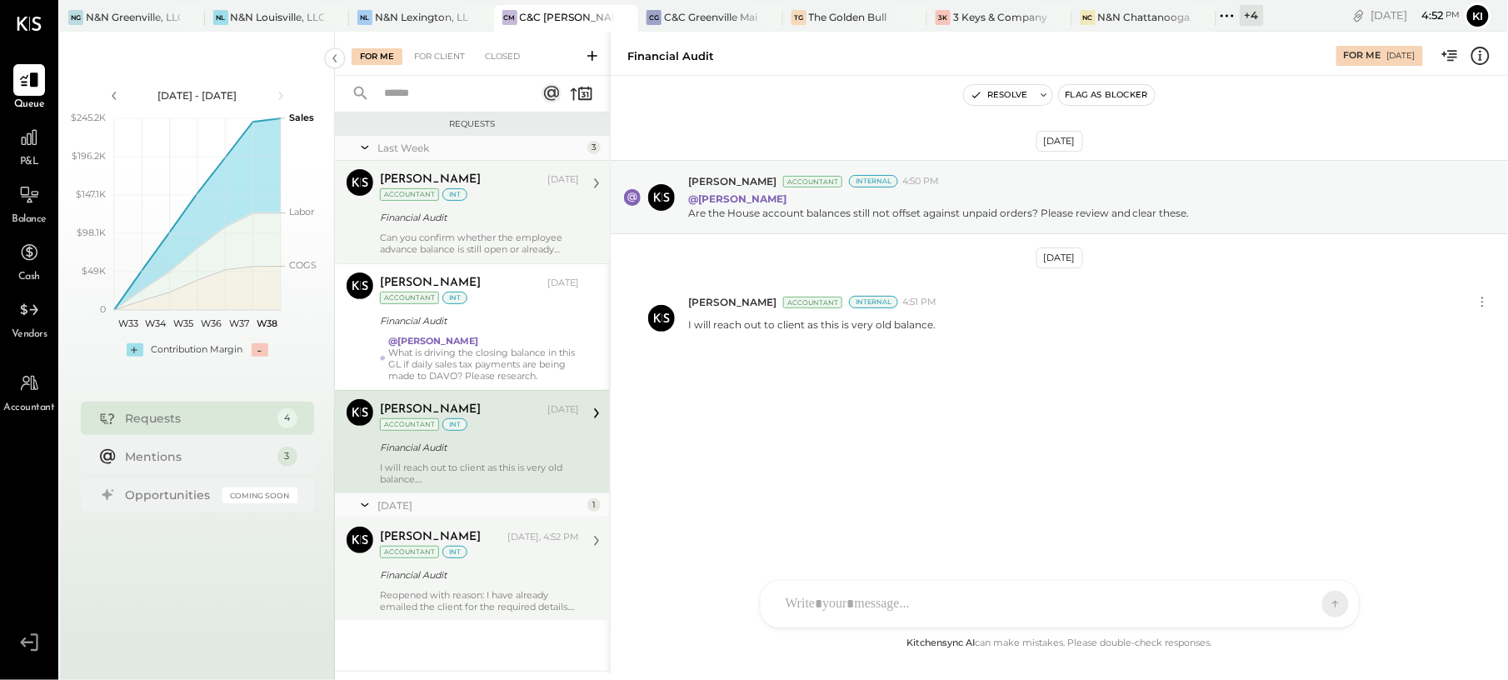
click at [472, 583] on div "Financial Audit" at bounding box center [477, 575] width 194 height 17
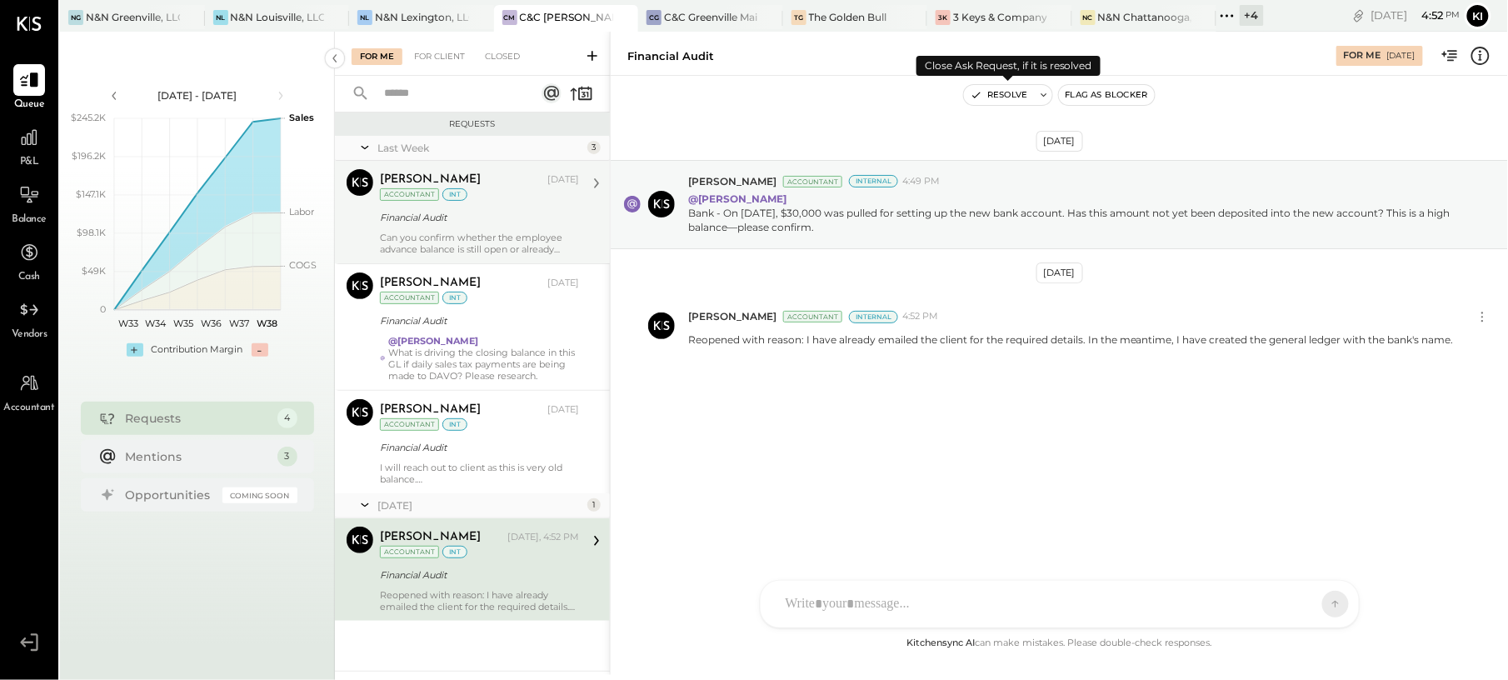
click at [1028, 95] on button "Resolve" at bounding box center [999, 95] width 70 height 20
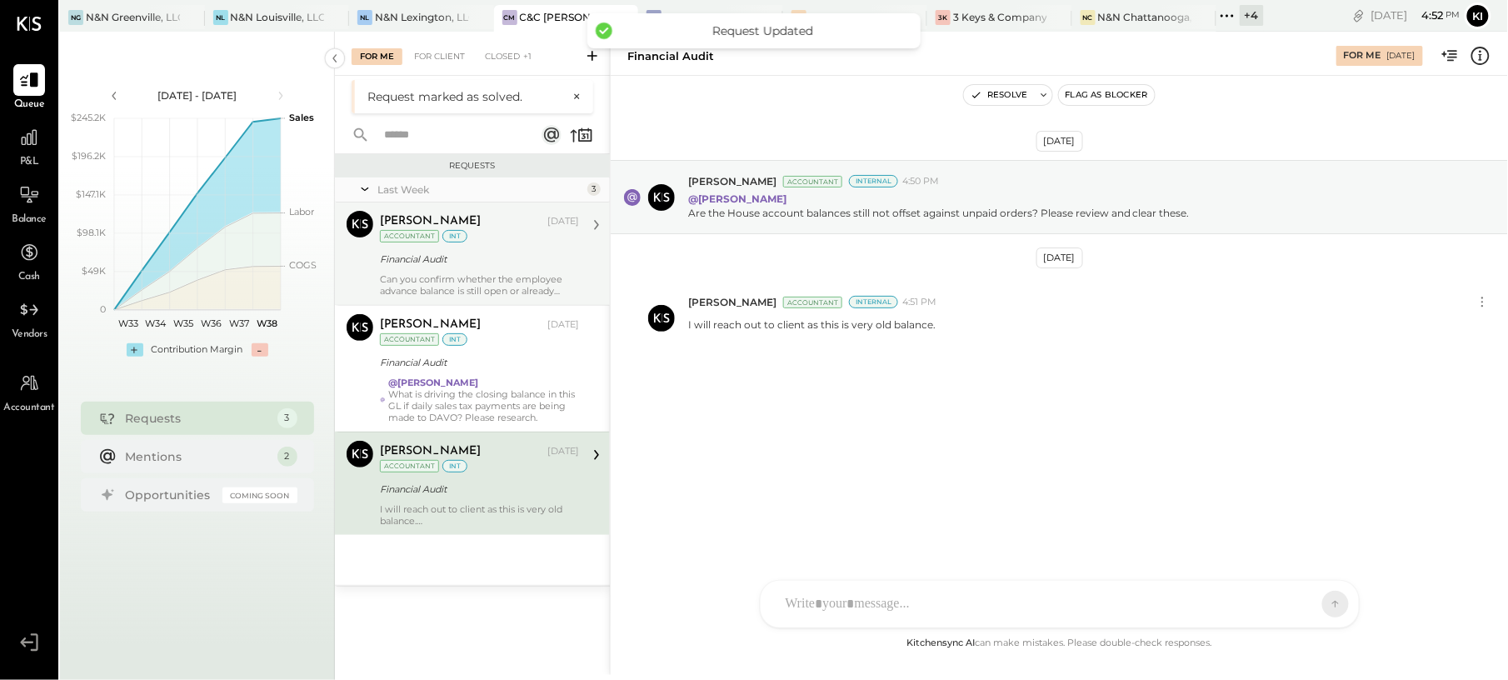
click at [488, 467] on div "[PERSON_NAME] [DATE] Accountant int" at bounding box center [479, 458] width 199 height 34
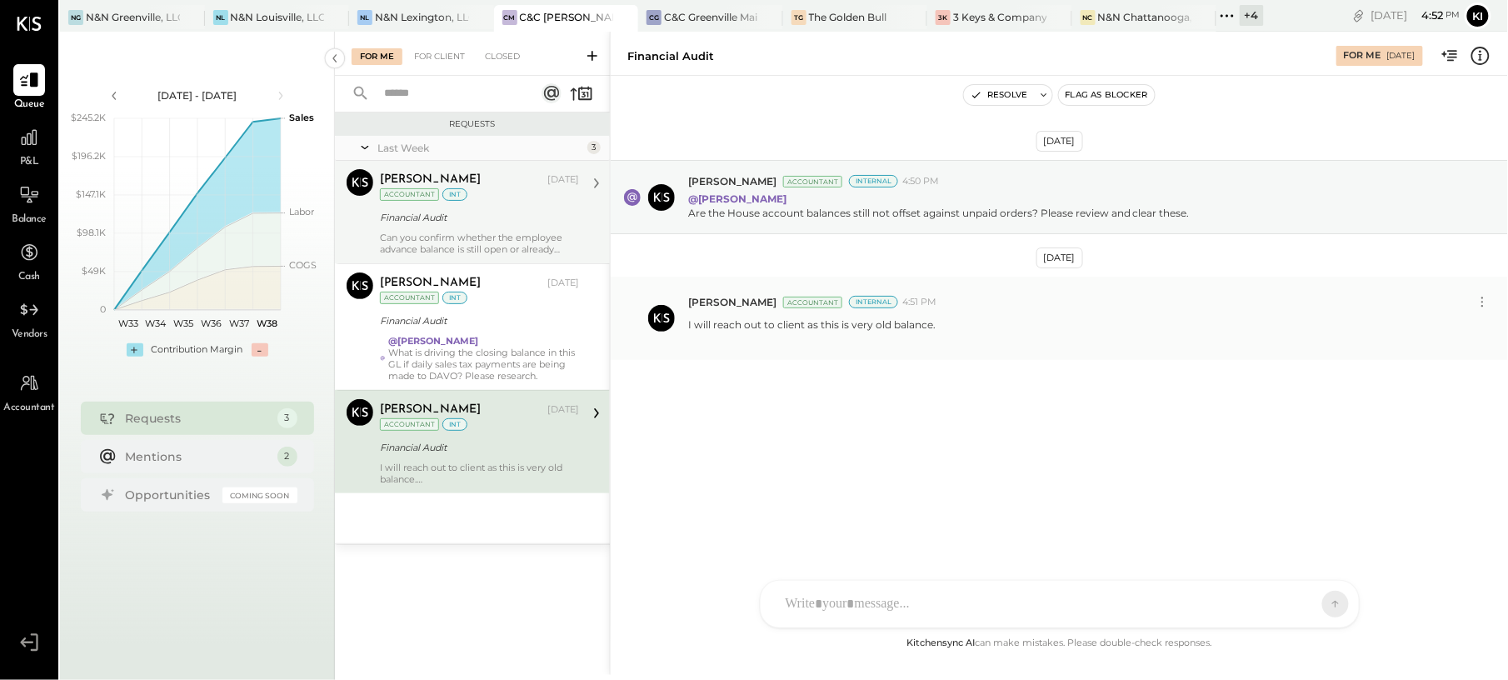
click at [837, 327] on p "I will reach out to client as this is very old balance." at bounding box center [811, 331] width 247 height 28
copy p "I will reach out to client as this is very old balance."
click at [1487, 301] on icon at bounding box center [1482, 301] width 17 height 17
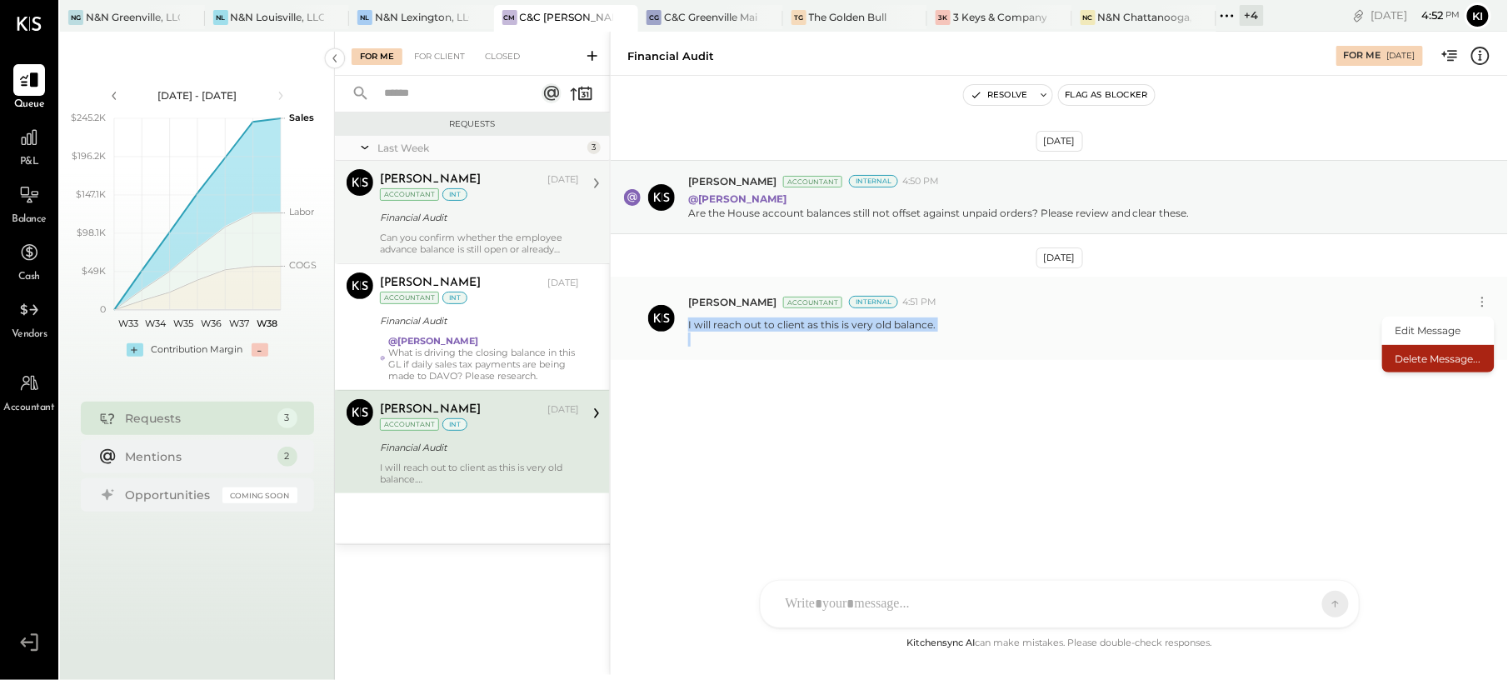
click at [1443, 357] on button "Delete Message..." at bounding box center [1438, 358] width 112 height 27
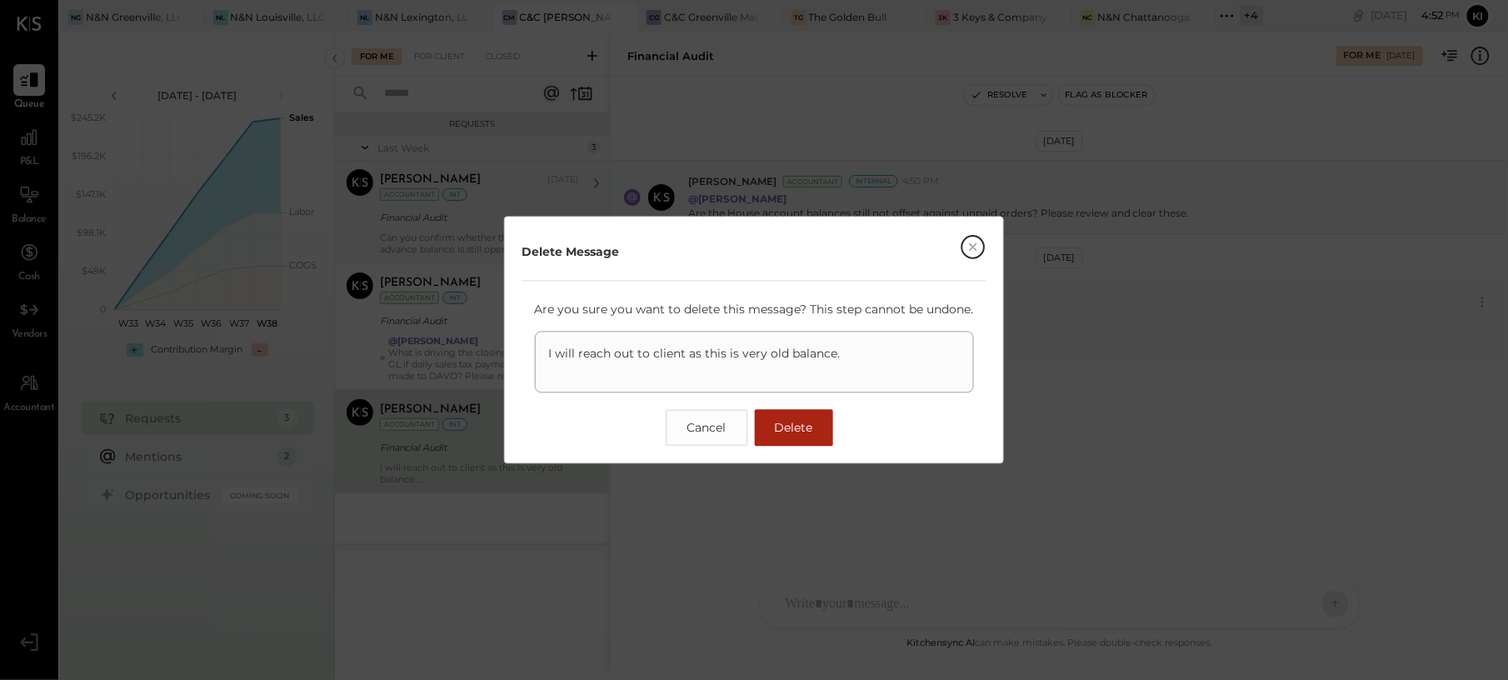
click at [792, 423] on span "Delete" at bounding box center [794, 428] width 38 height 15
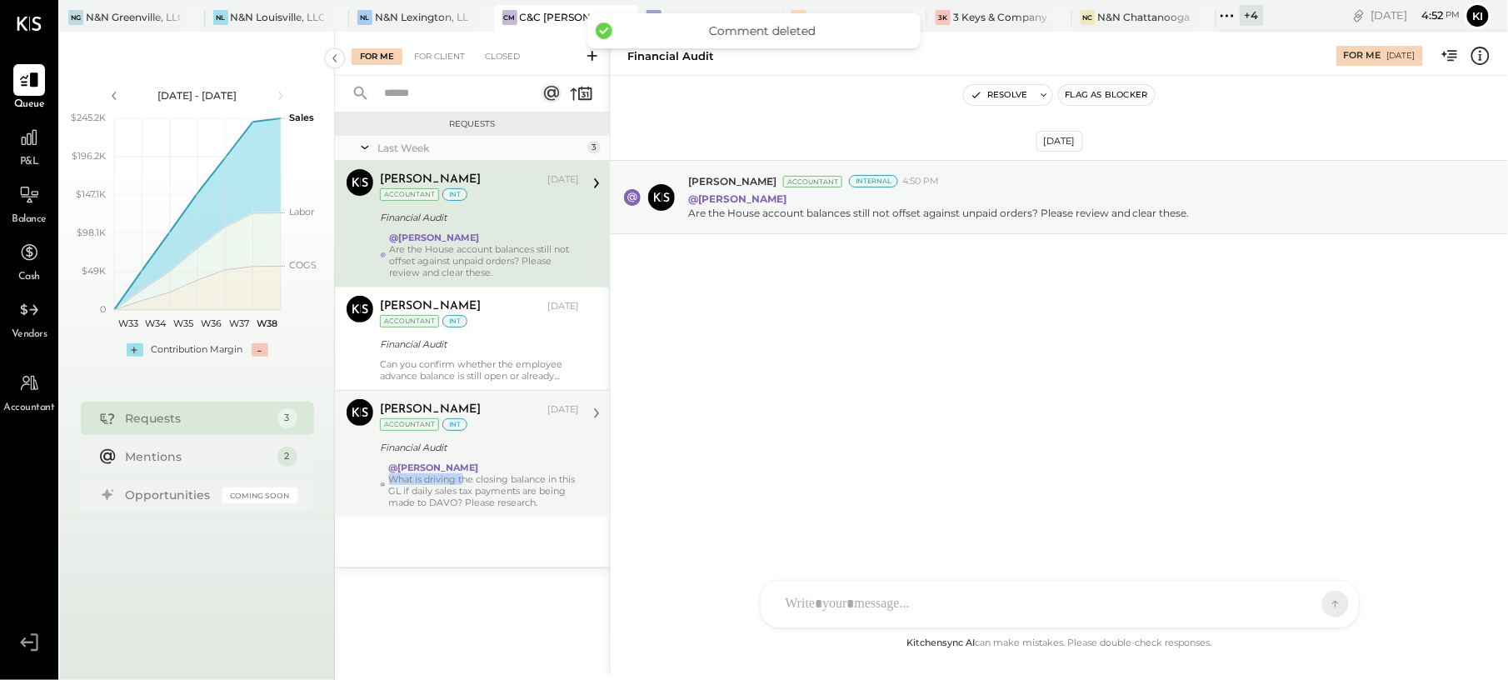
click at [465, 475] on div "@[PERSON_NAME] What is driving the closing balance in this GL if daily sales ta…" at bounding box center [484, 485] width 190 height 47
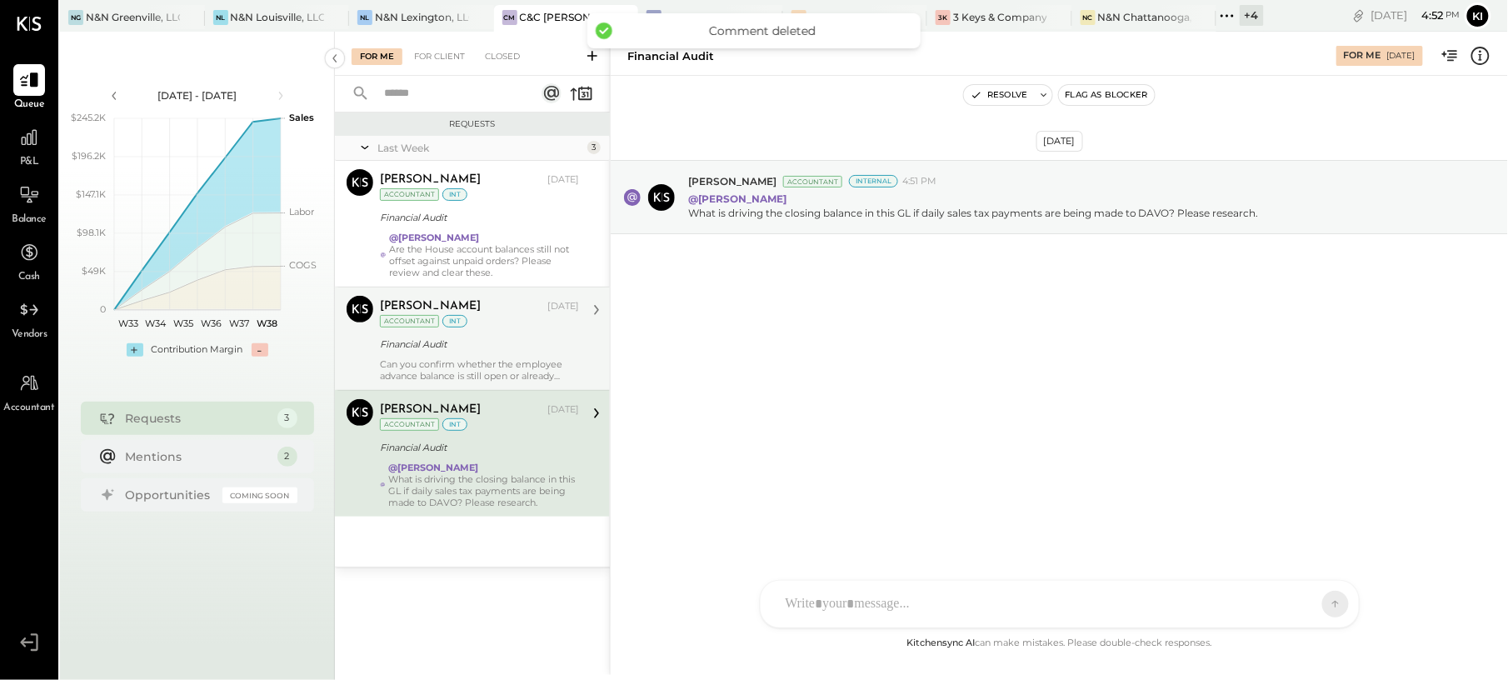
click at [503, 325] on div "[PERSON_NAME] [DATE] Accountant int" at bounding box center [479, 313] width 199 height 34
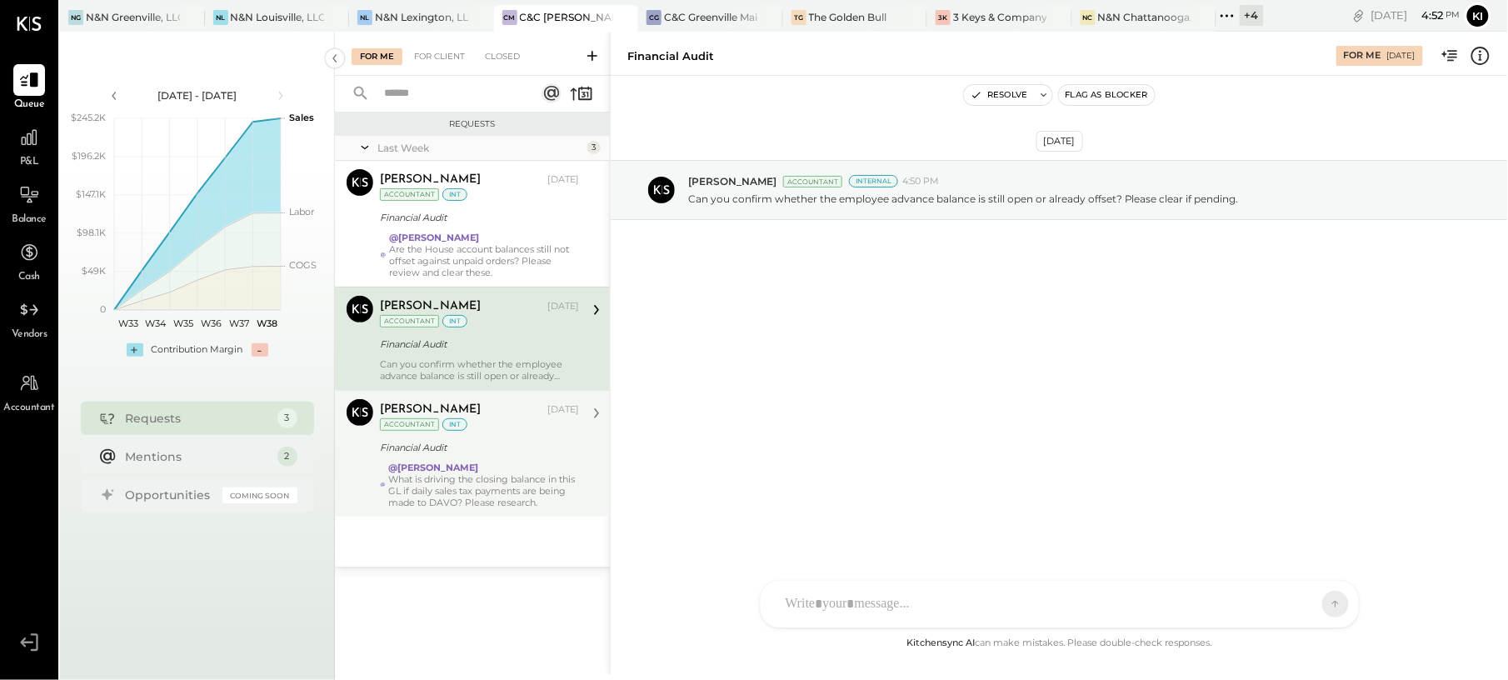
click at [918, 593] on div at bounding box center [1044, 604] width 535 height 37
paste div
click at [1300, 600] on icon at bounding box center [1296, 603] width 13 height 13
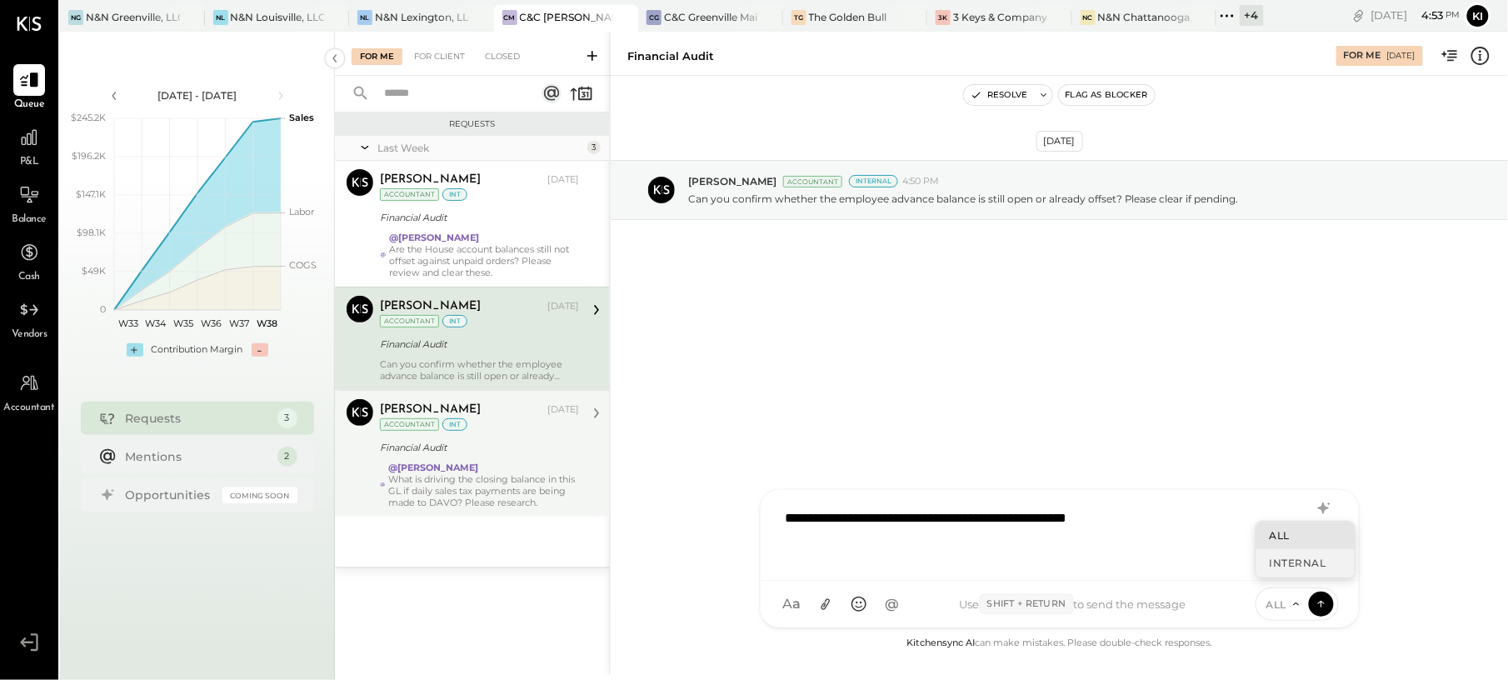
click at [1293, 568] on div "INTERNAL" at bounding box center [1305, 562] width 98 height 27
click at [1326, 604] on icon at bounding box center [1321, 603] width 15 height 17
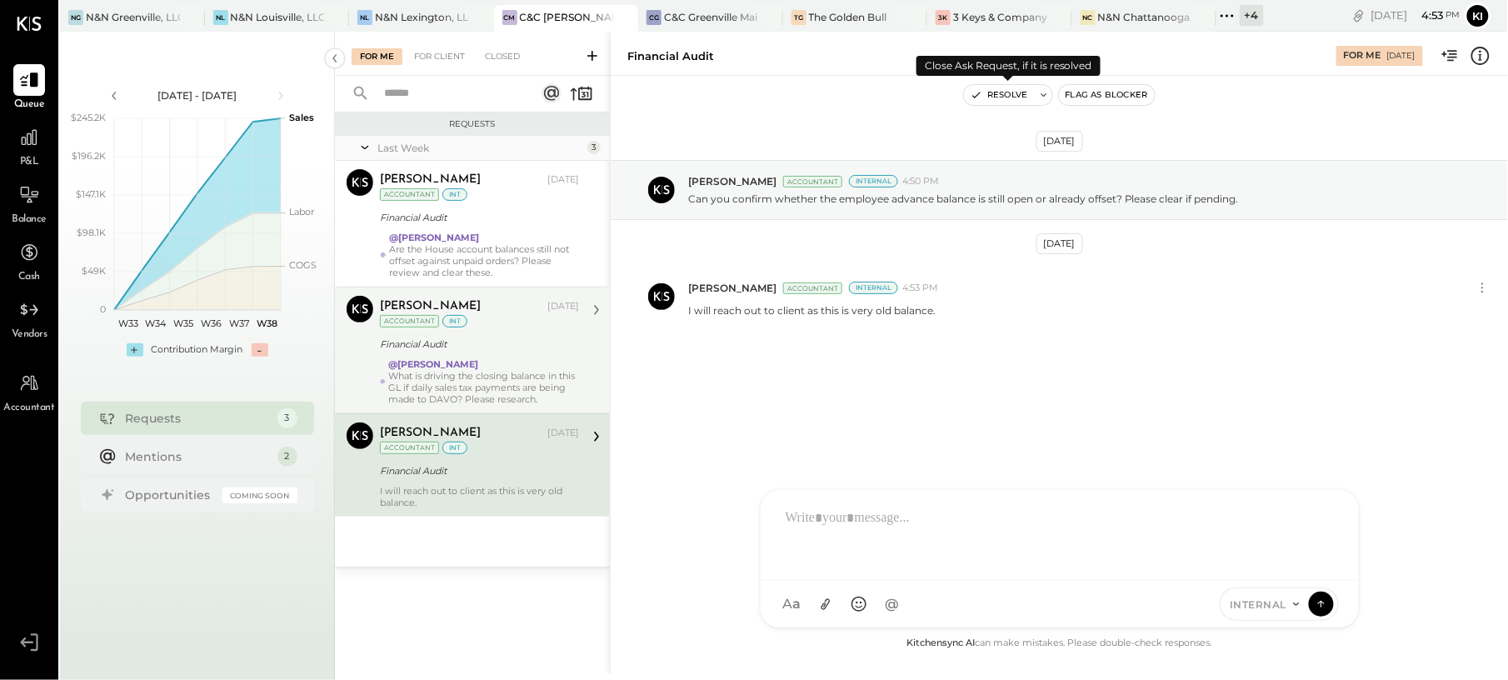
click at [987, 92] on button "Resolve" at bounding box center [999, 95] width 70 height 20
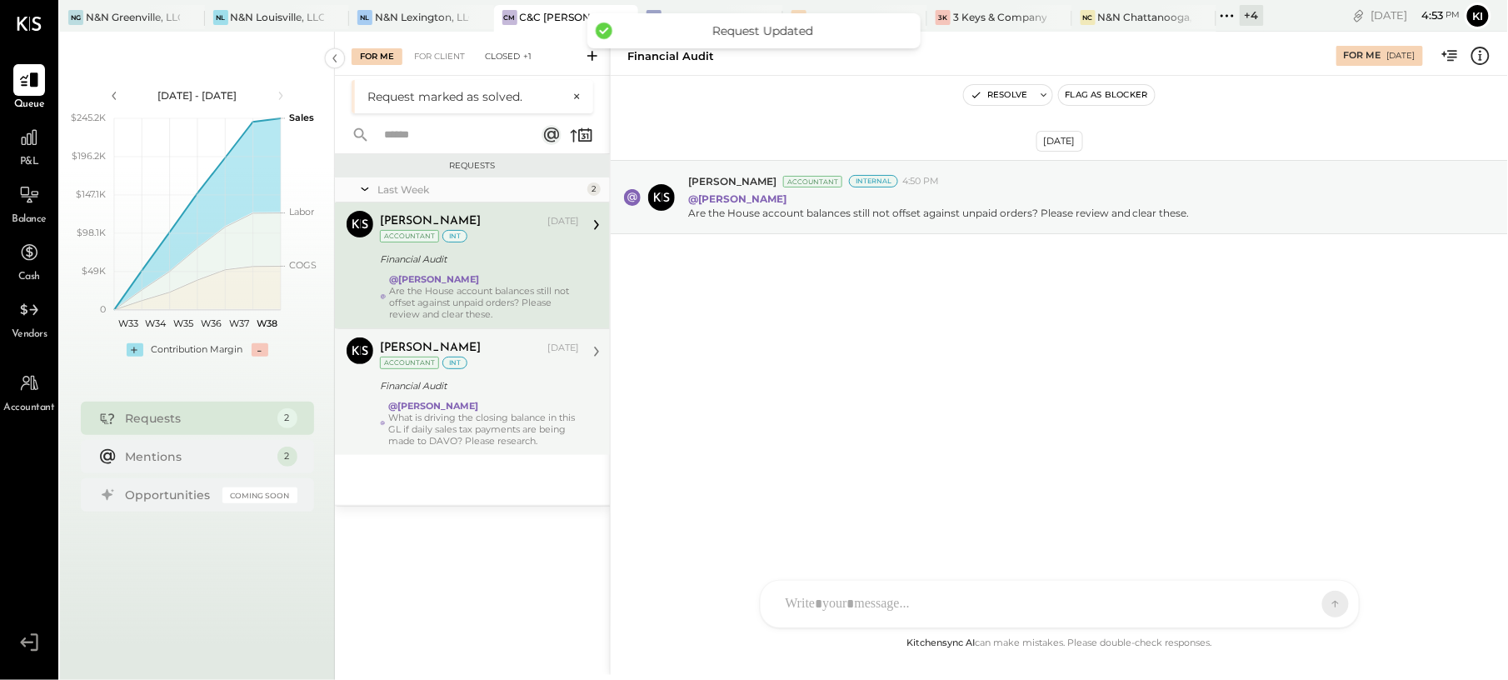
click at [487, 57] on div "Closed +1" at bounding box center [508, 56] width 63 height 17
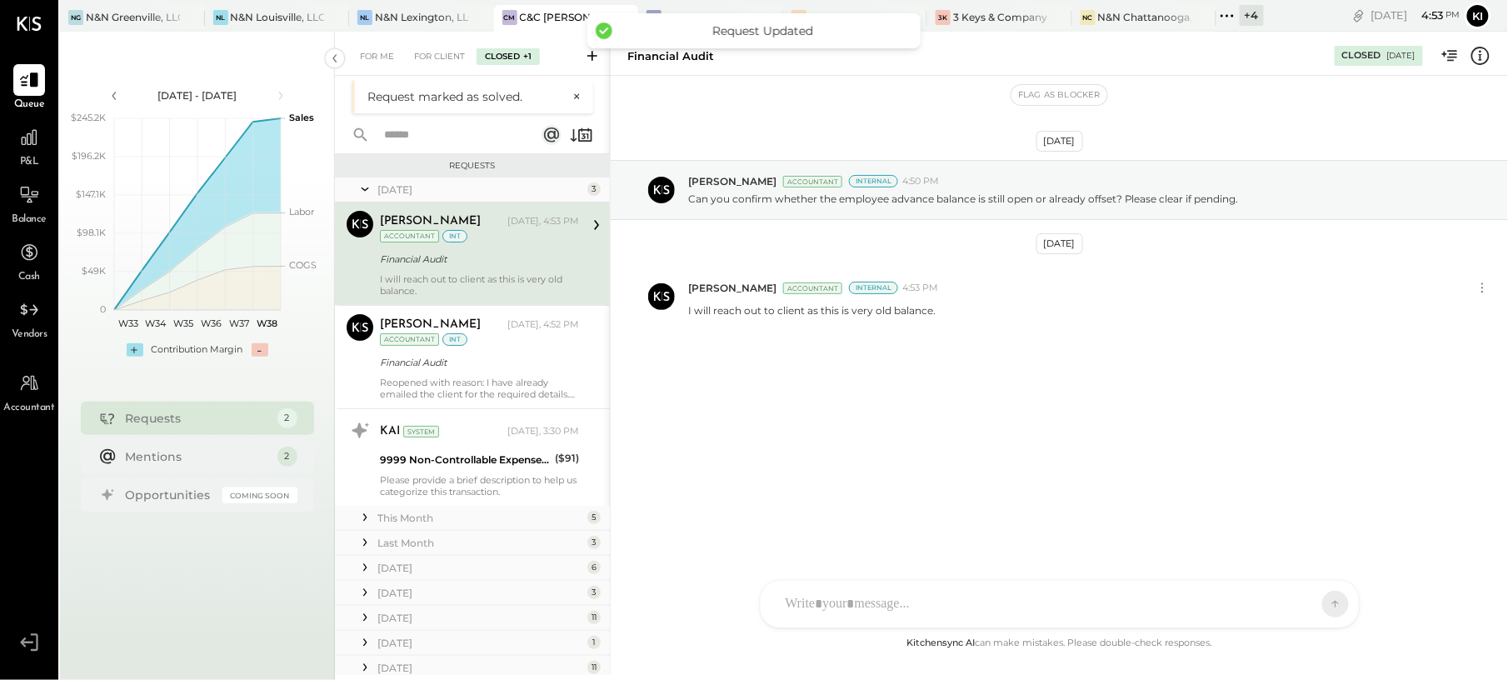
click at [485, 275] on div "I will reach out to client as this is very old balance." at bounding box center [479, 284] width 199 height 23
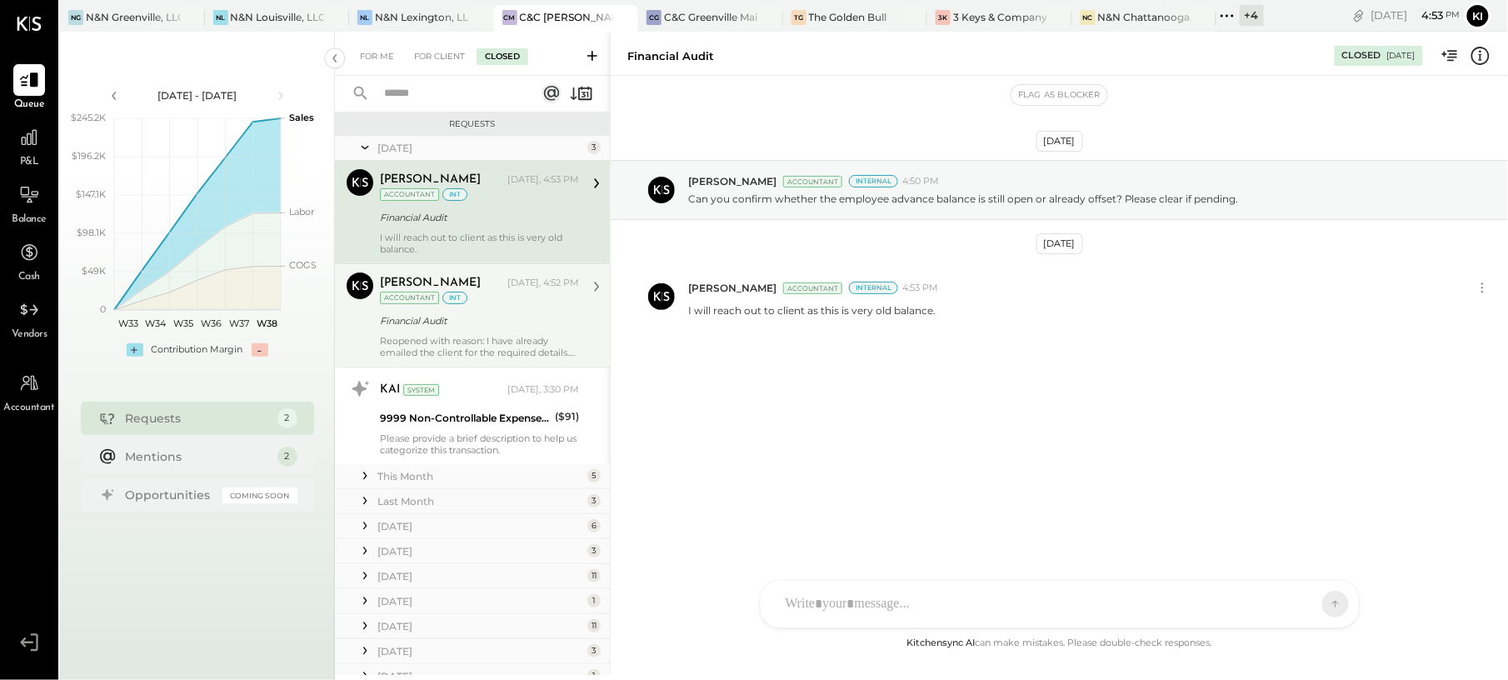
click at [485, 347] on div "Reopened with reason: I have already emailed the client for the required detail…" at bounding box center [479, 346] width 199 height 23
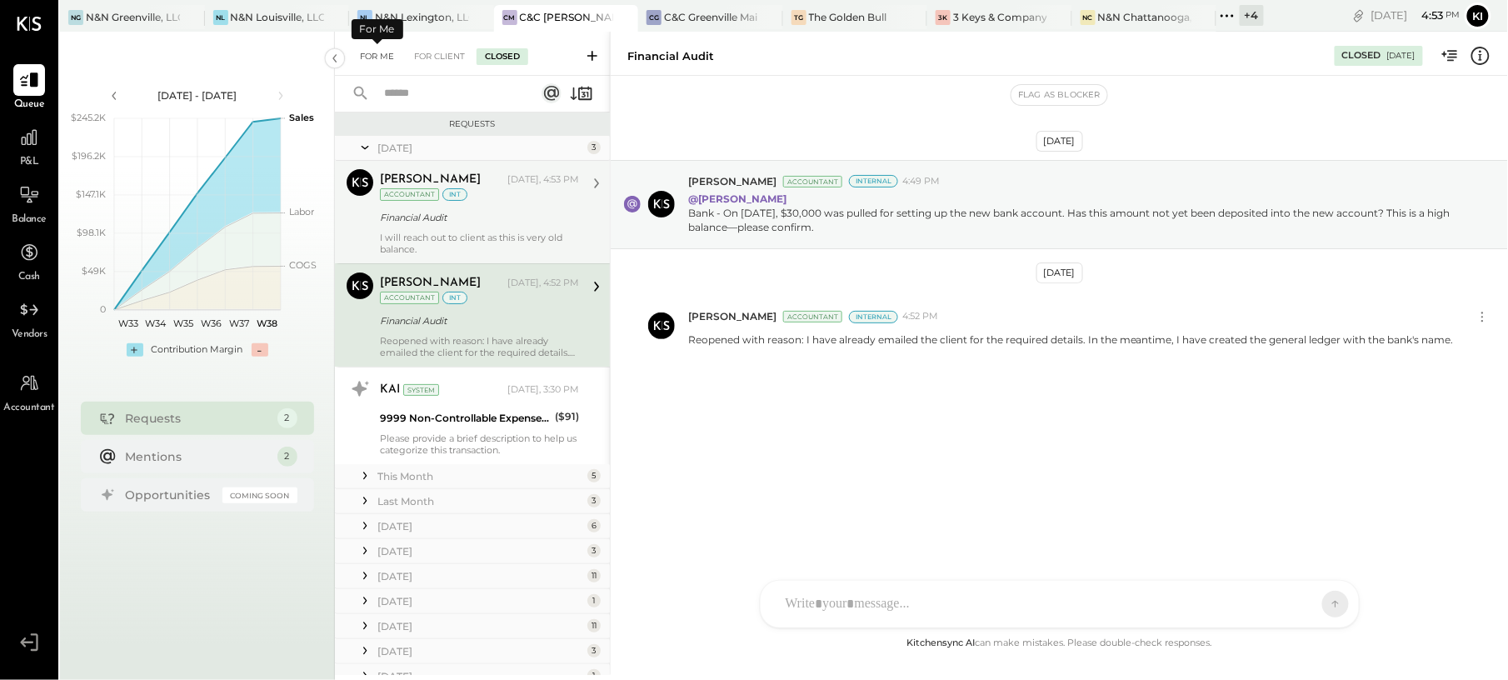
click at [387, 57] on div "For Me" at bounding box center [377, 56] width 51 height 17
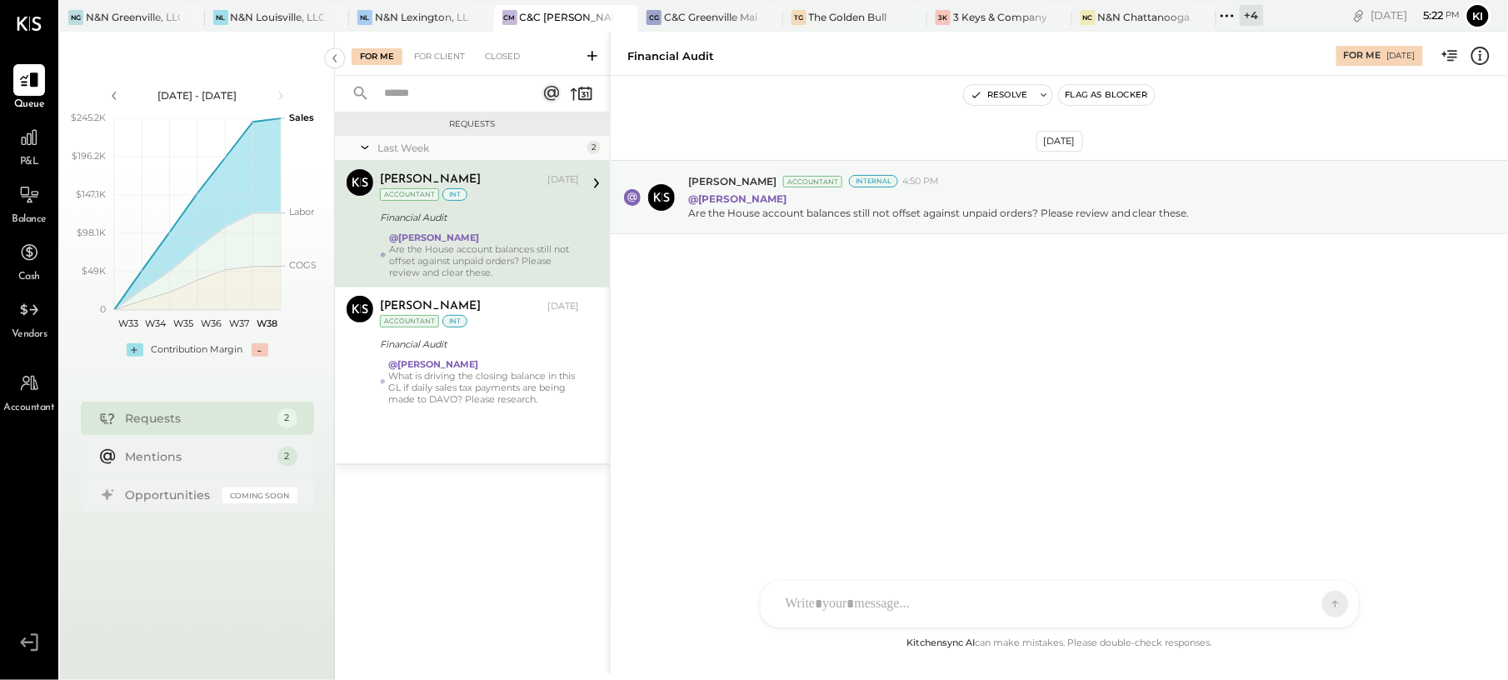
click at [857, 605] on div at bounding box center [1044, 604] width 534 height 37
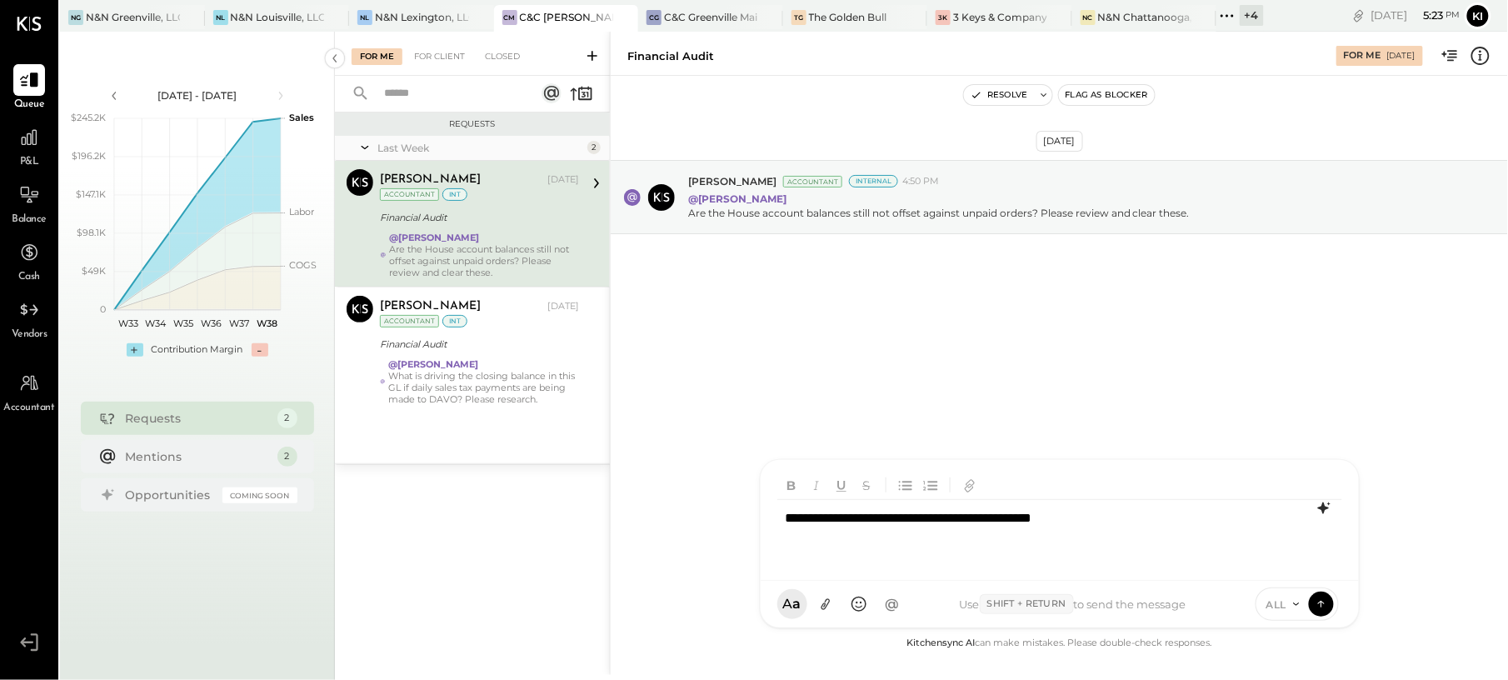
click at [1321, 508] on icon at bounding box center [1322, 508] width 11 height 12
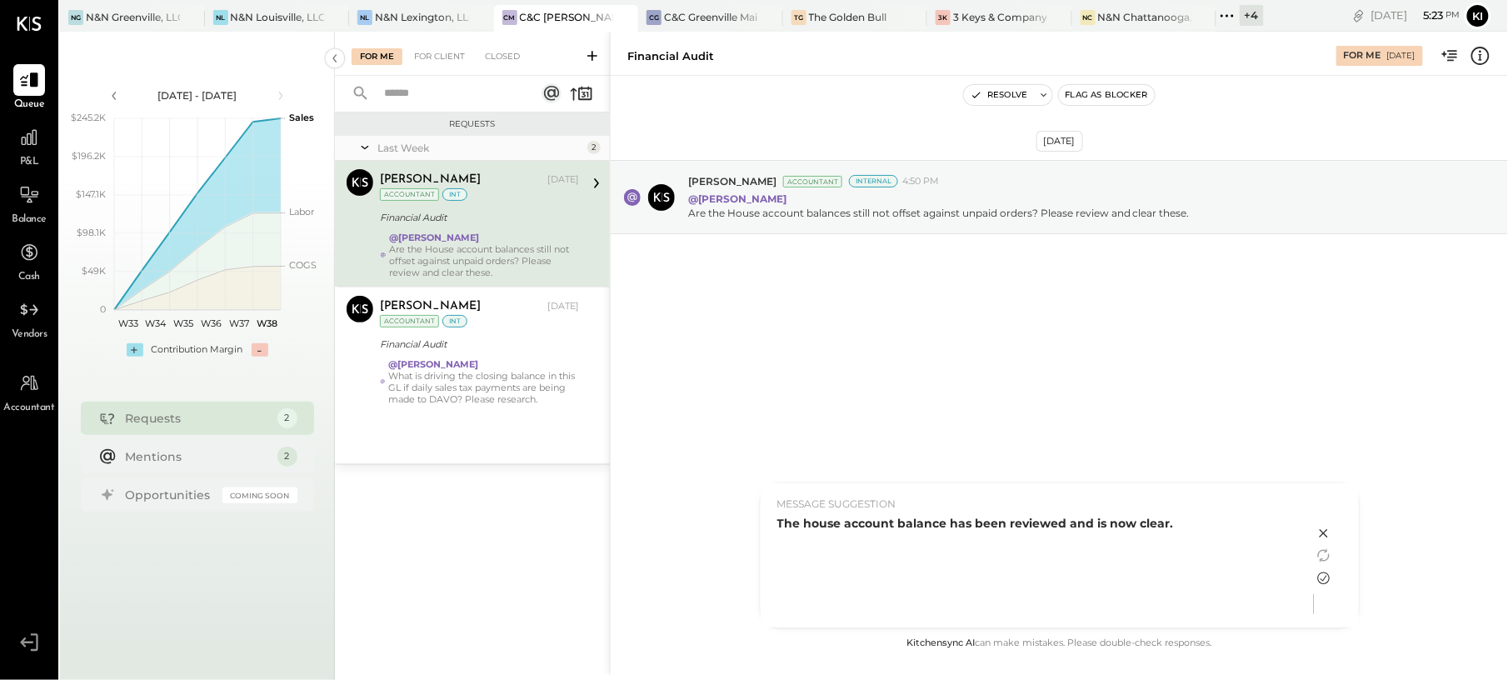
click at [1325, 582] on icon at bounding box center [1324, 578] width 20 height 20
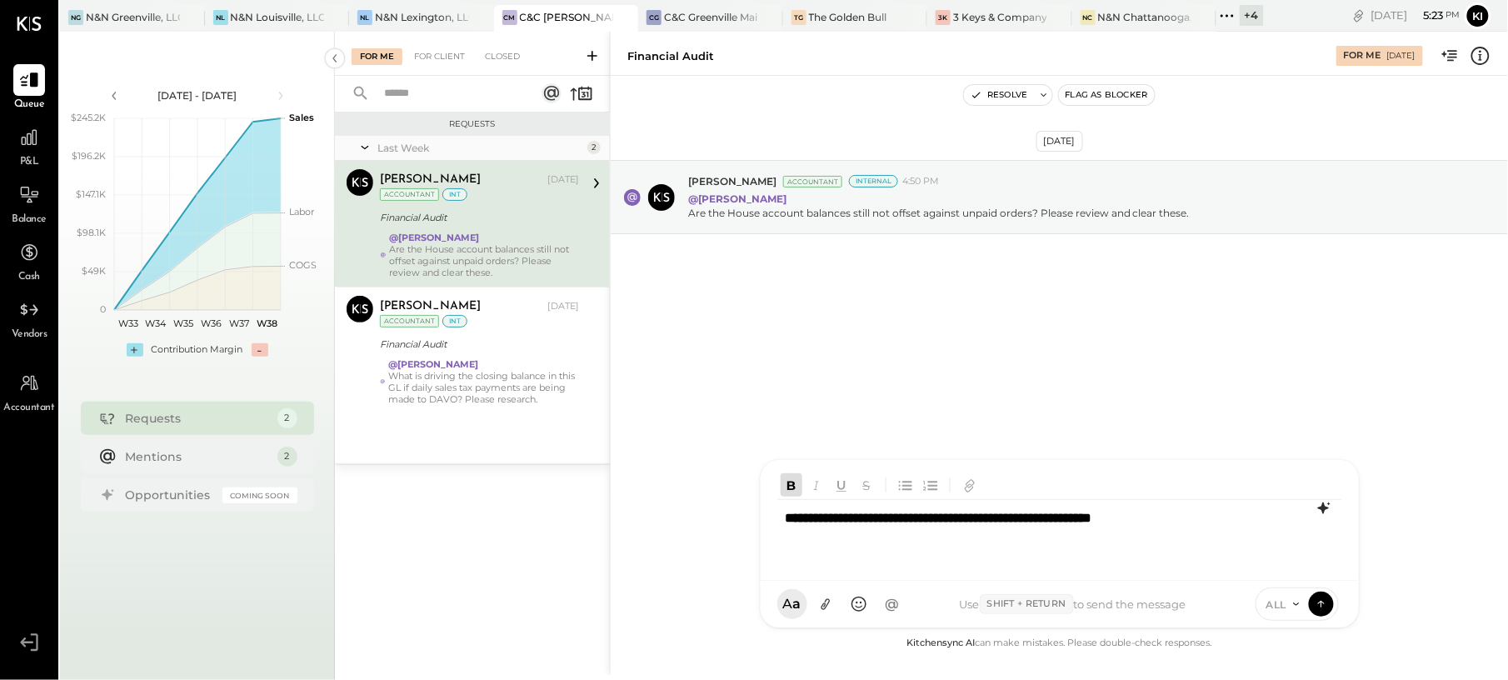
click at [1293, 601] on icon at bounding box center [1296, 603] width 13 height 13
click at [1291, 565] on div "INTERNAL" at bounding box center [1305, 562] width 98 height 27
click at [1321, 600] on icon at bounding box center [1321, 603] width 15 height 17
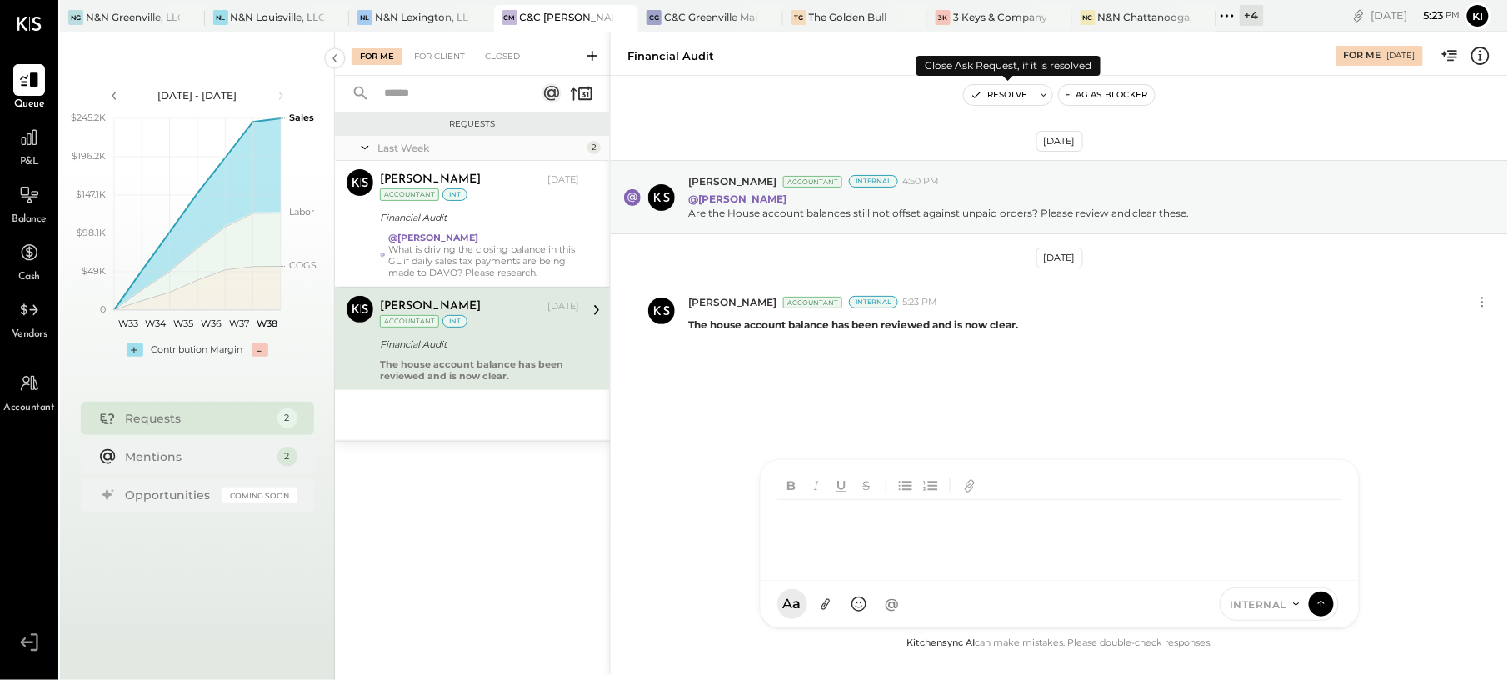
click at [1000, 93] on button "Resolve" at bounding box center [999, 95] width 70 height 20
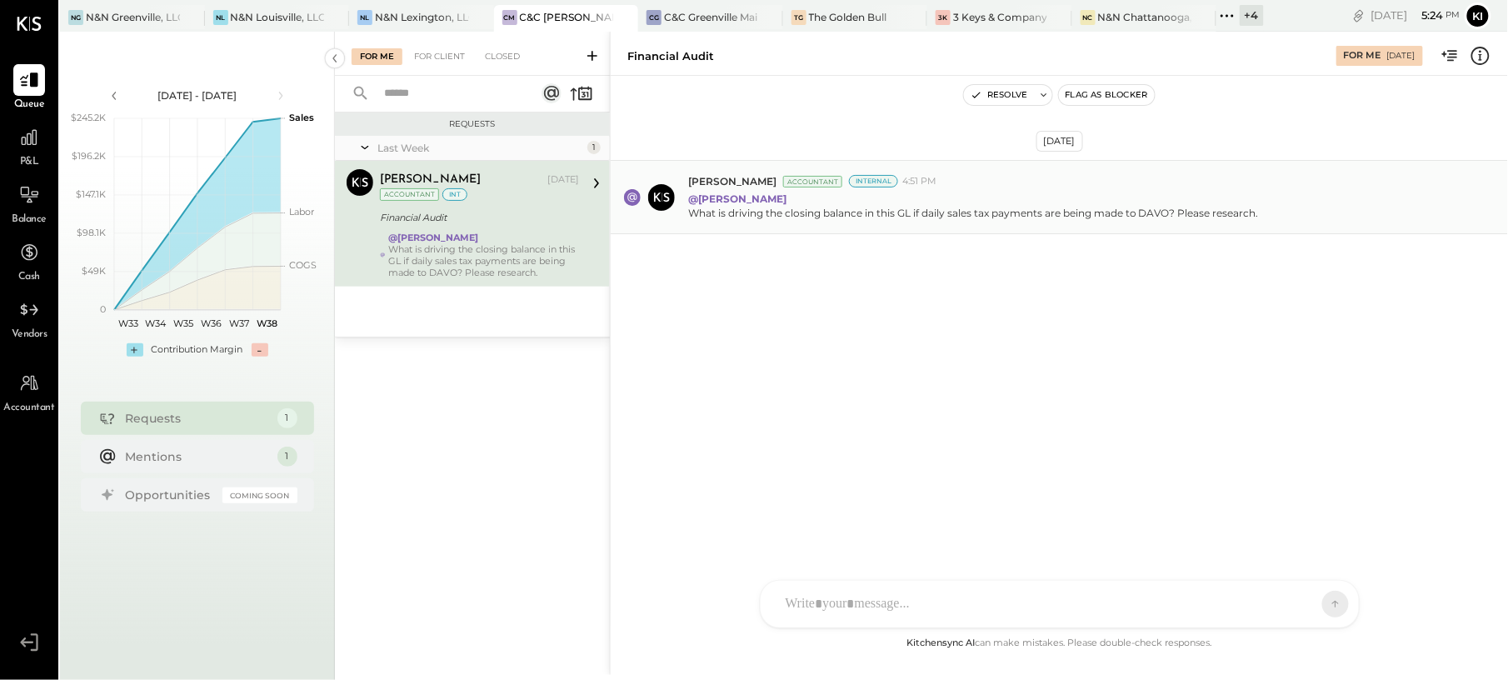
click at [1147, 220] on div "What is driving the closing balance in this GL if daily sales tax payments are …" at bounding box center [973, 213] width 571 height 14
click at [917, 592] on div at bounding box center [1044, 604] width 534 height 37
click at [1033, 523] on div "**********" at bounding box center [1059, 533] width 564 height 67
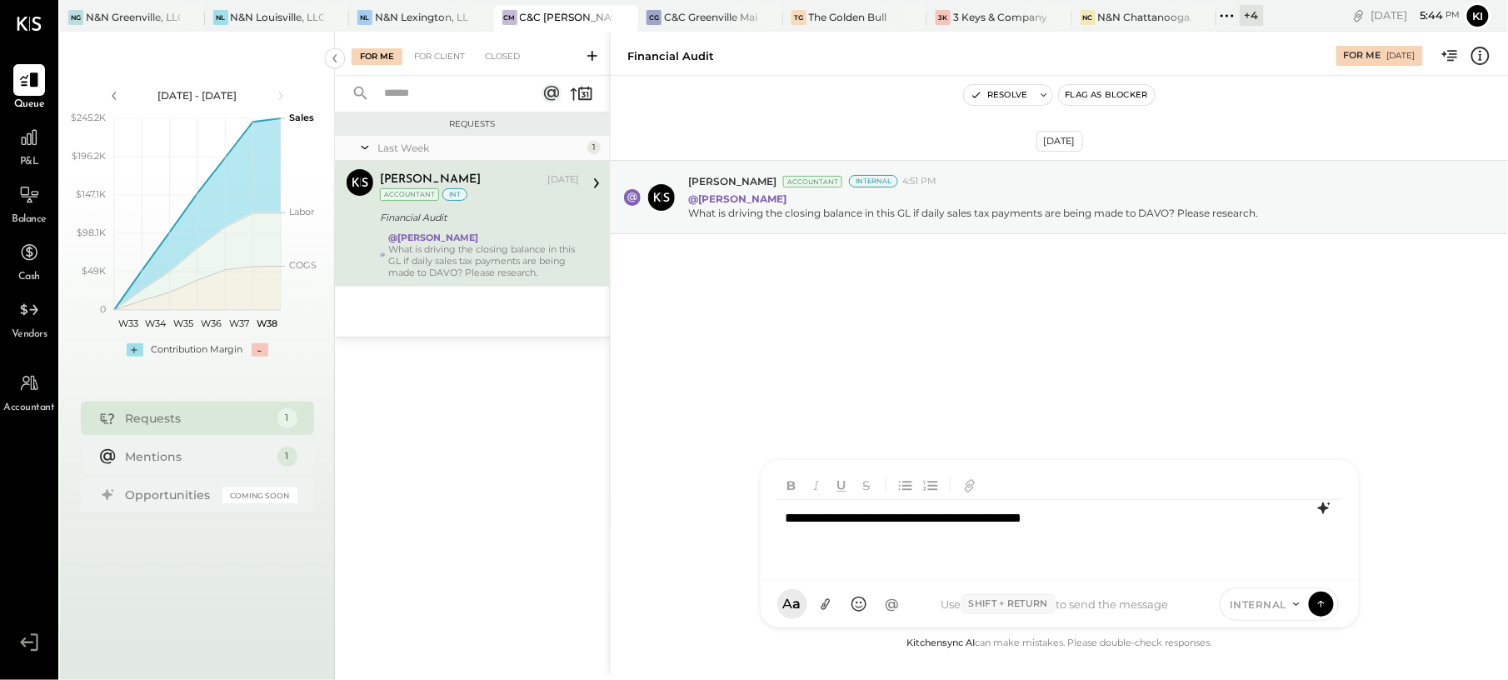
click at [1327, 513] on icon at bounding box center [1324, 508] width 20 height 20
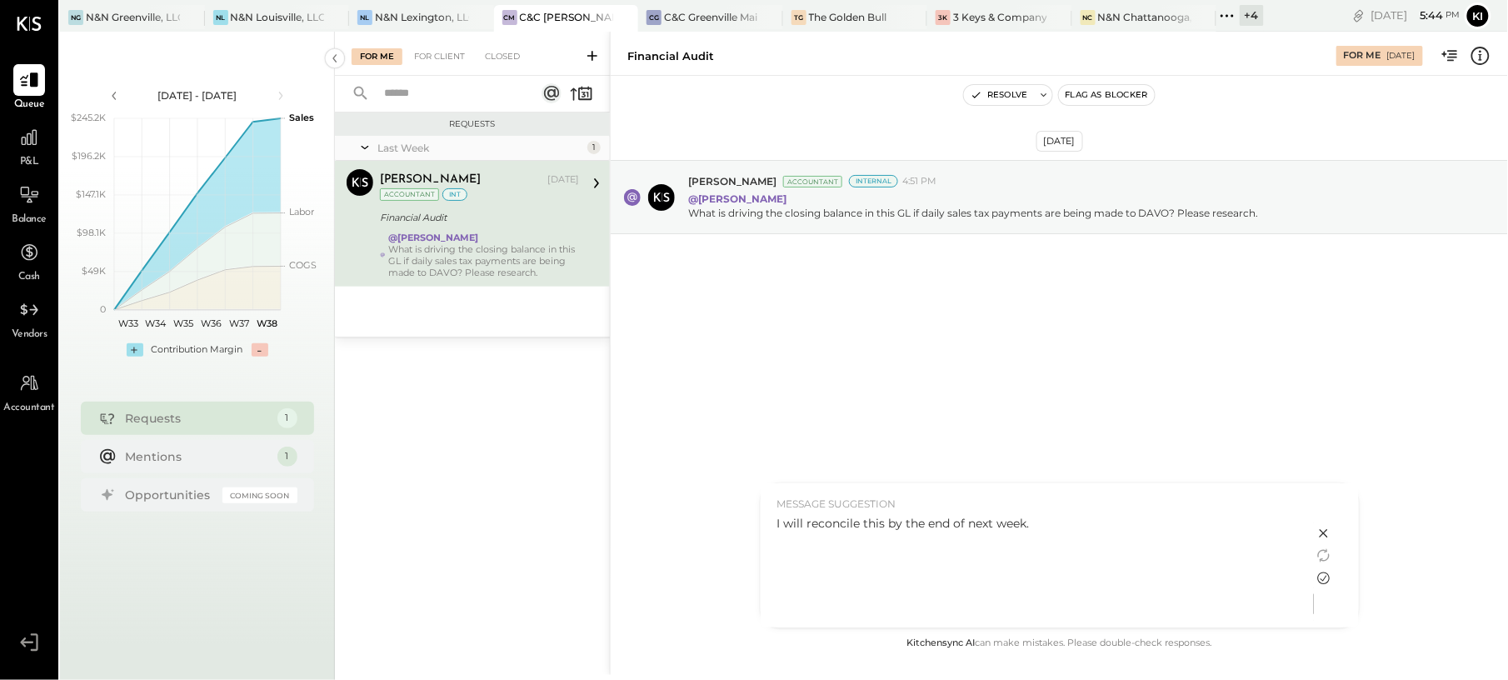
click at [1325, 572] on icon at bounding box center [1323, 578] width 12 height 12
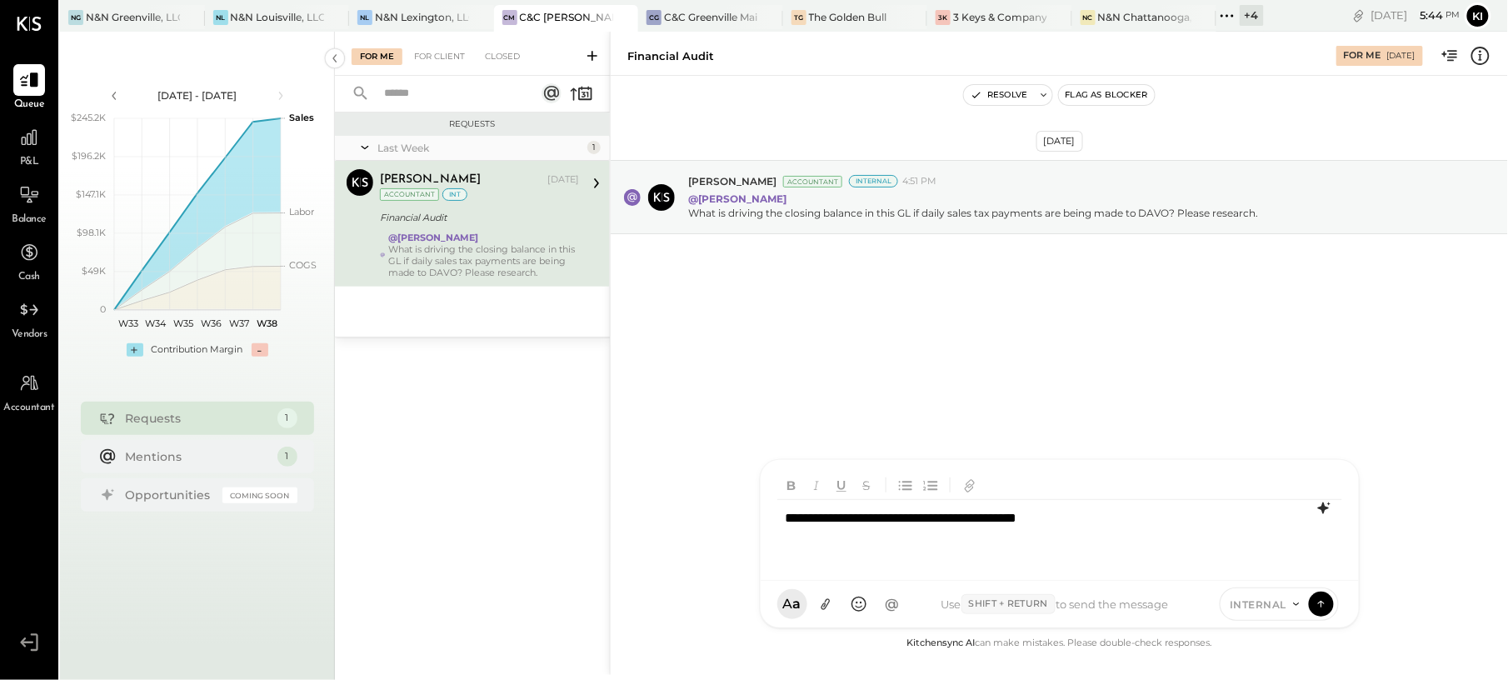
click at [1277, 601] on span "INTERNAL" at bounding box center [1259, 604] width 57 height 14
click at [1270, 567] on div "INTERNAL" at bounding box center [1270, 562] width 98 height 27
click at [1310, 597] on button at bounding box center [1321, 603] width 25 height 25
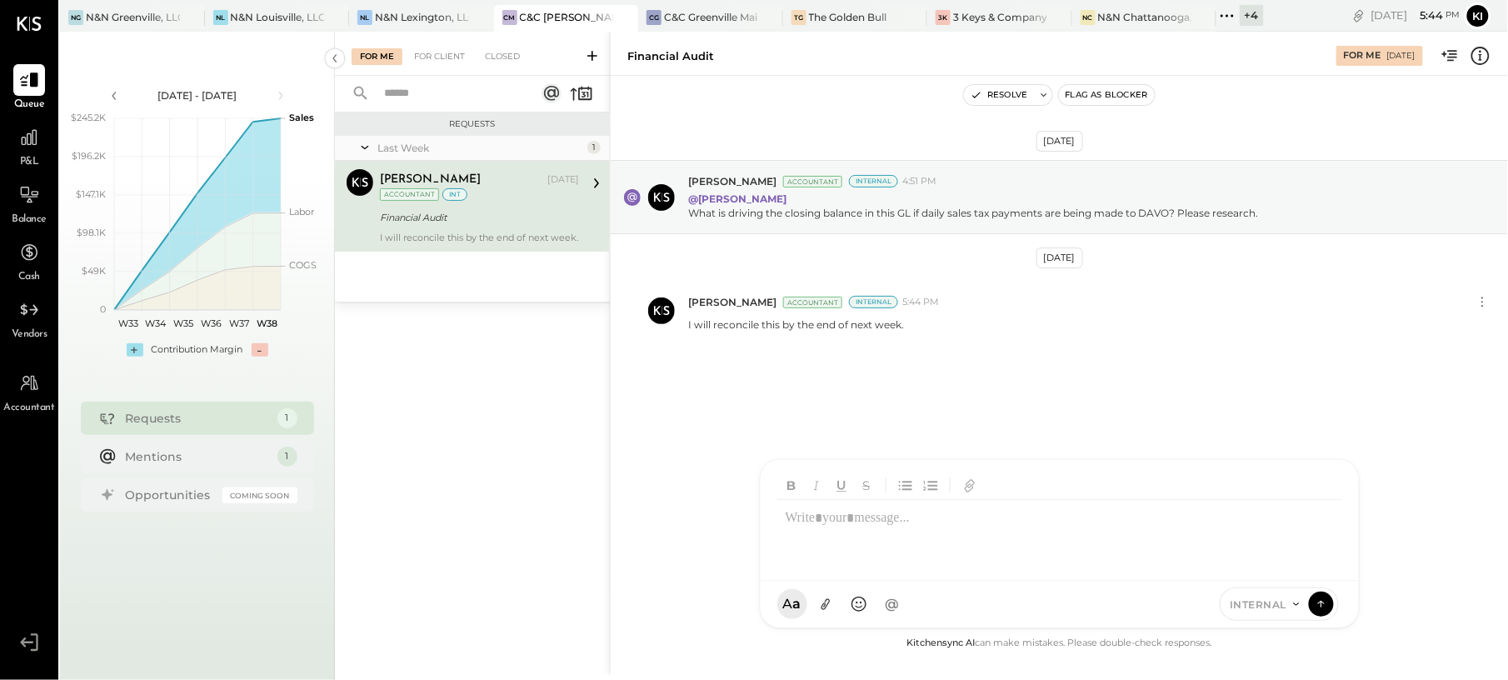
click at [1087, 363] on div "[DATE] [PERSON_NAME] Accountant Internal 4:51 PM @[PERSON_NAME] What is driving…" at bounding box center [1059, 293] width 897 height 353
click at [1011, 97] on button "Resolve" at bounding box center [999, 95] width 70 height 20
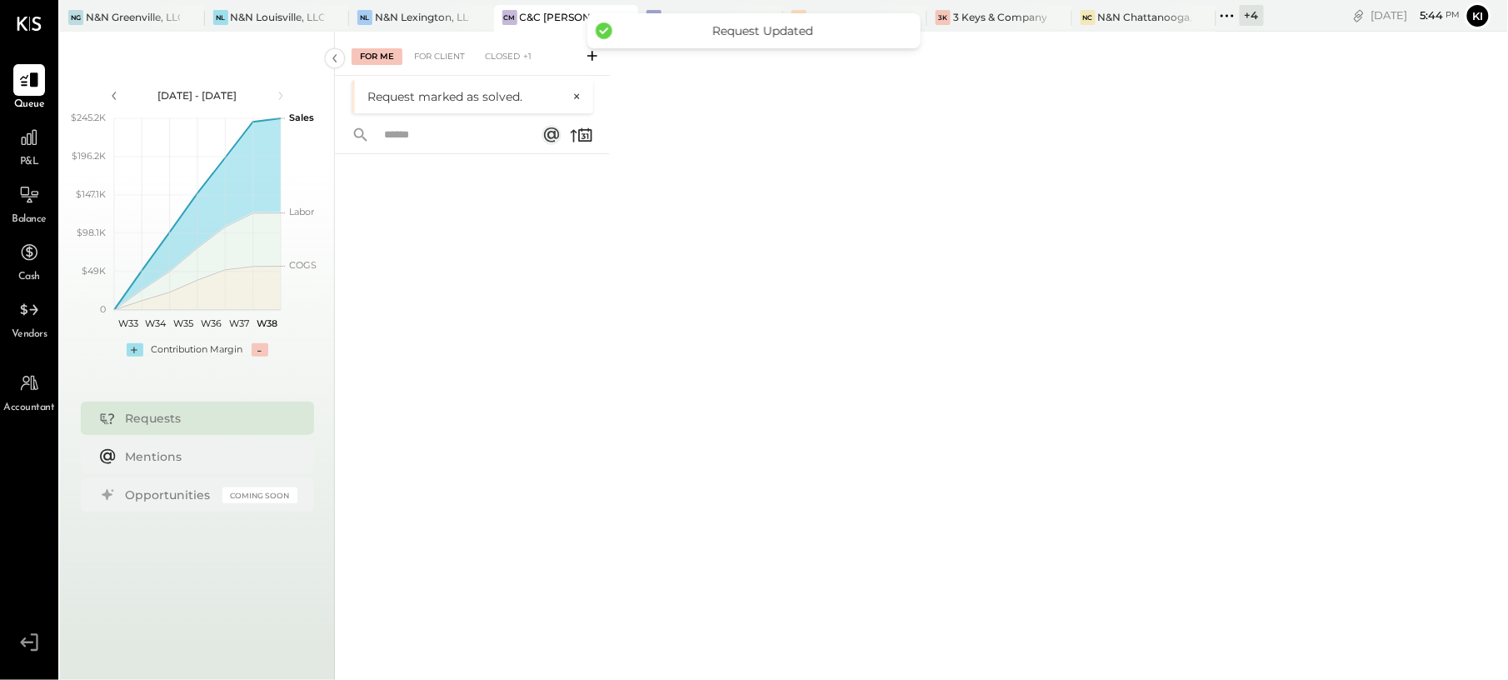
click at [500, 47] on div "For Me For Client Closed +1" at bounding box center [472, 54] width 275 height 44
